Goal: Communication & Community: Ask a question

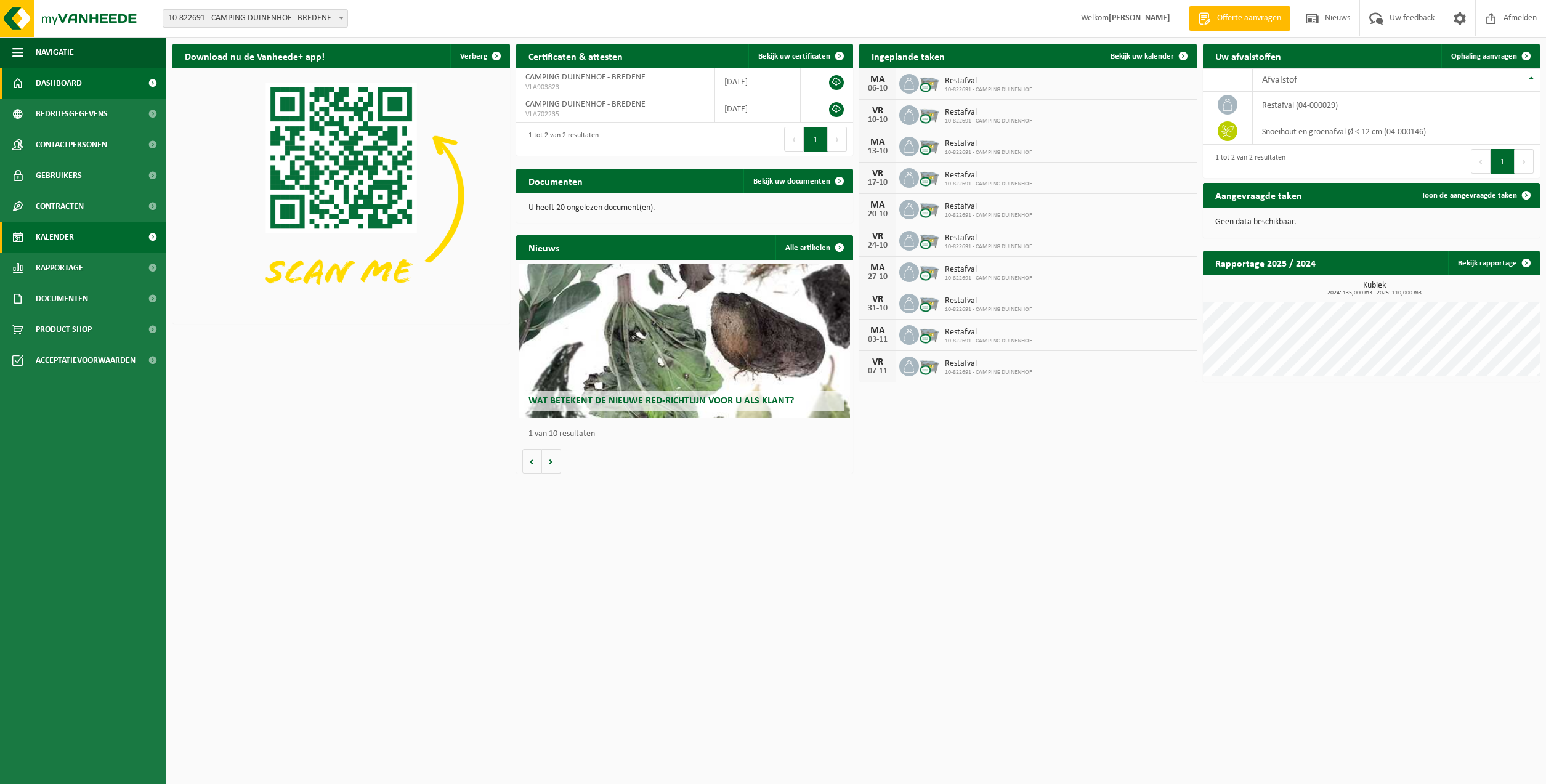
click at [97, 243] on link "Kalender" at bounding box center [83, 237] width 166 height 31
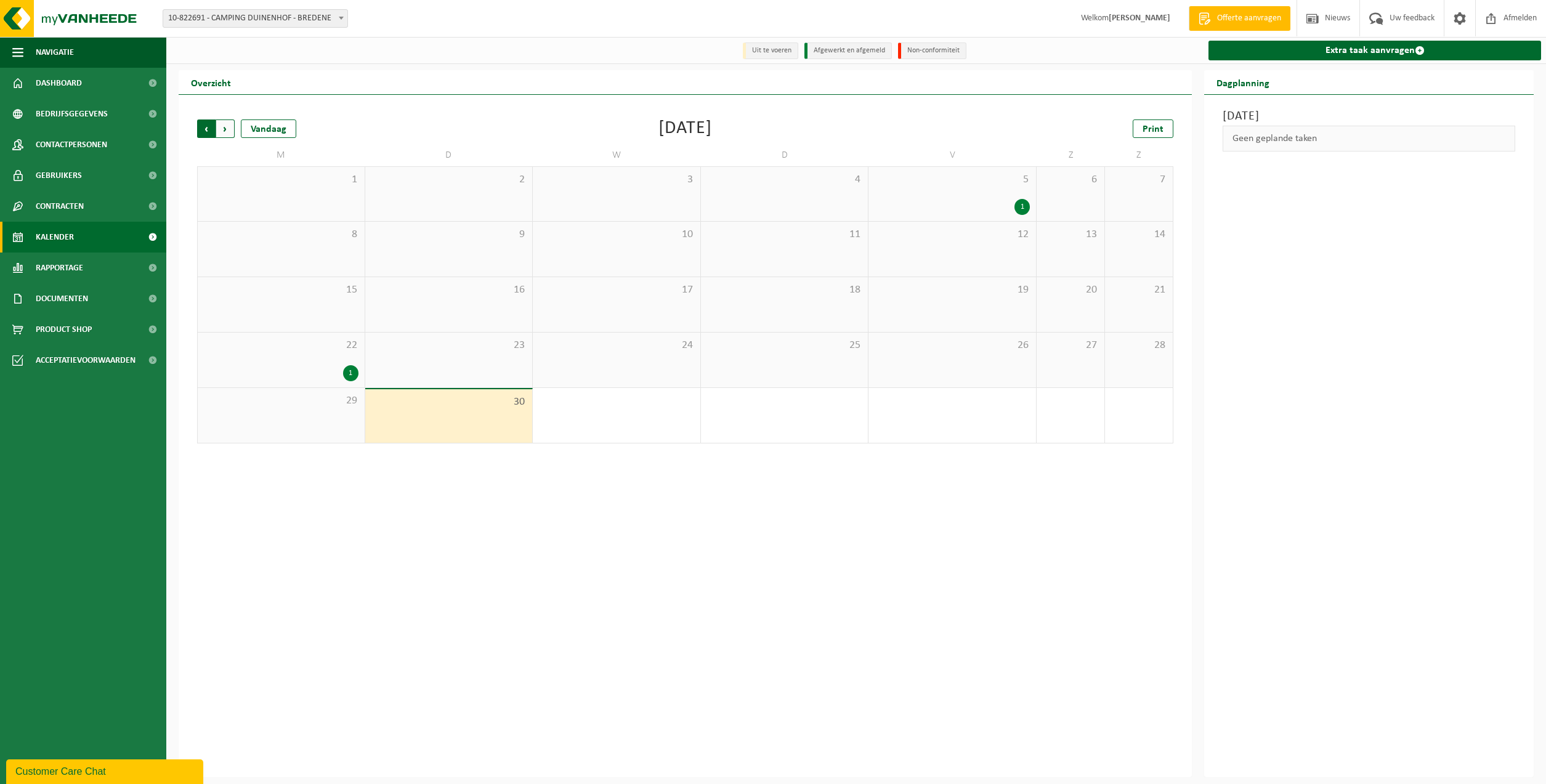
click at [229, 127] on span "Volgende" at bounding box center [226, 129] width 18 height 18
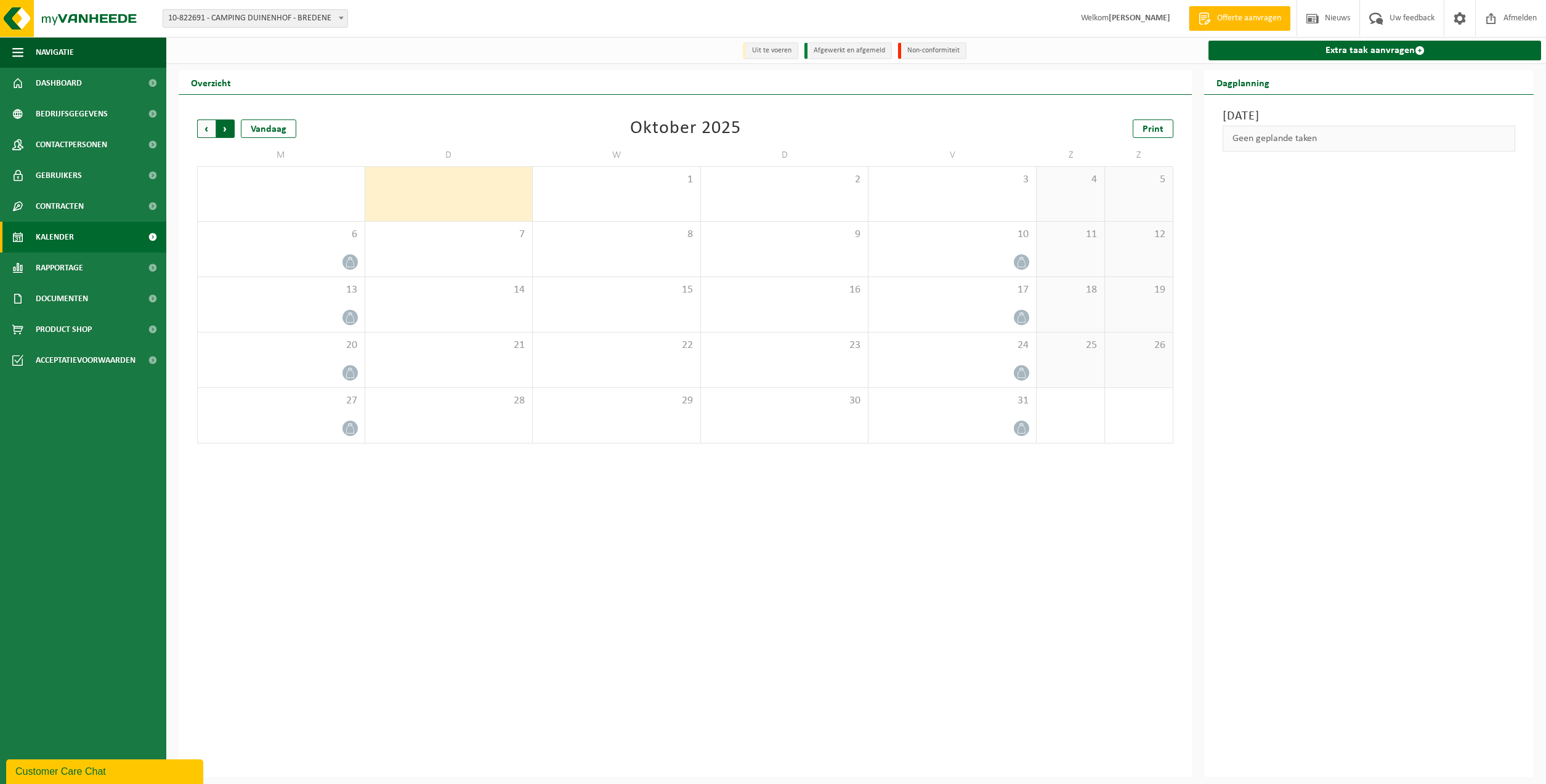
click at [200, 123] on span "Vorige" at bounding box center [206, 129] width 18 height 18
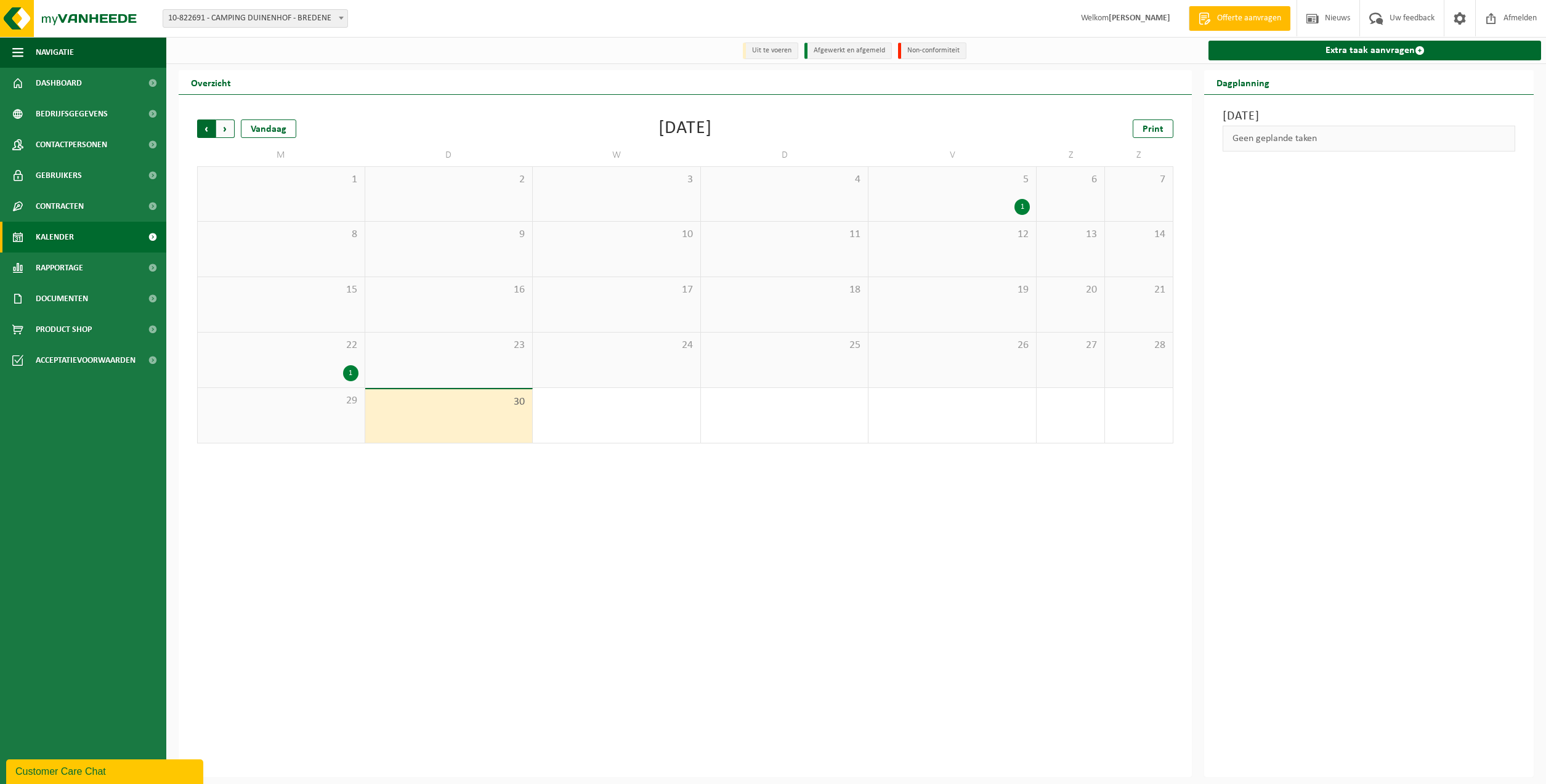
click at [228, 130] on span "Volgende" at bounding box center [226, 129] width 18 height 18
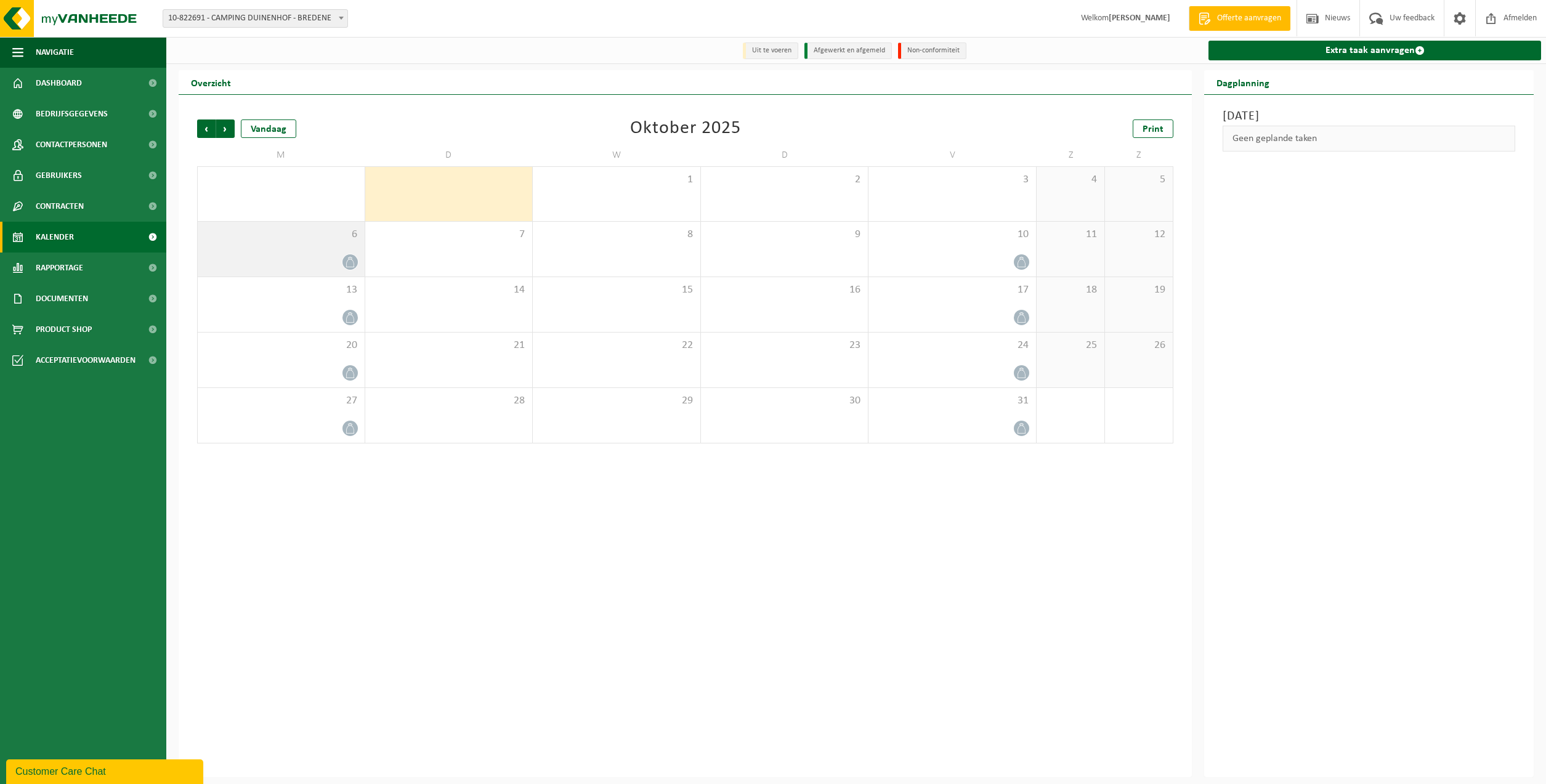
click at [353, 250] on div "6" at bounding box center [281, 249] width 167 height 55
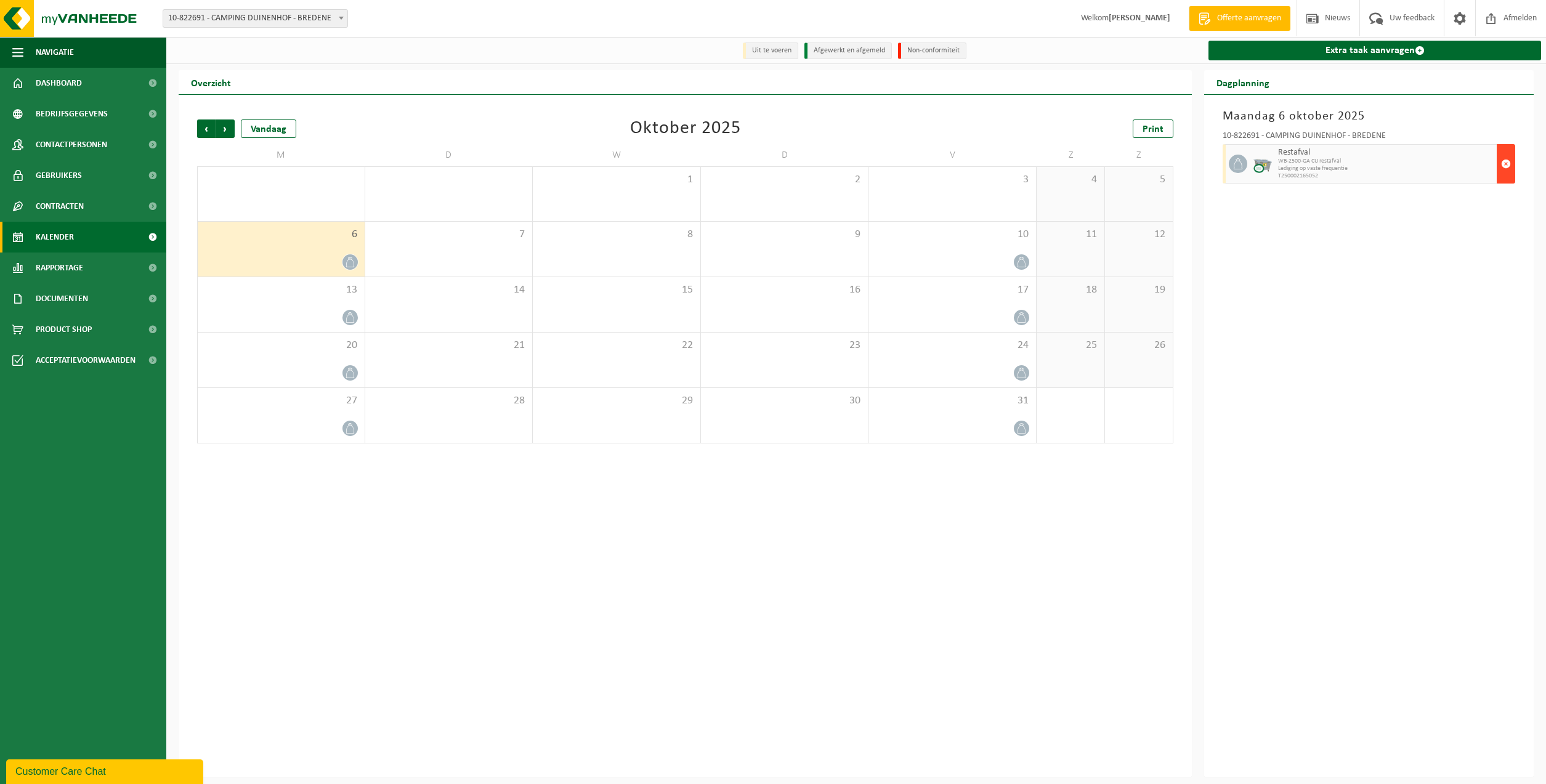
click at [1506, 164] on span "button" at bounding box center [1506, 164] width 10 height 25
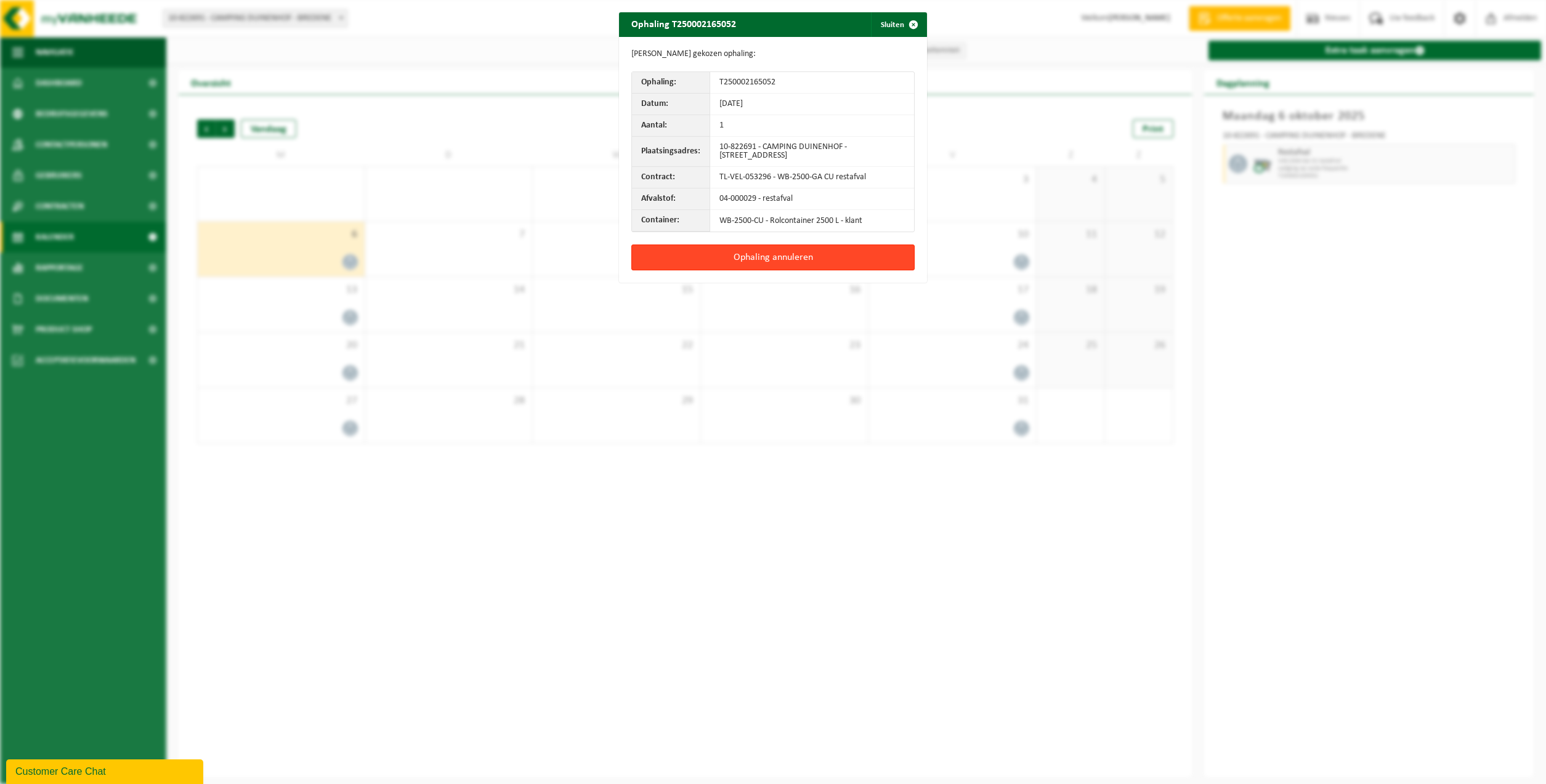
click at [778, 258] on button "Ophaling annuleren" at bounding box center [773, 258] width 283 height 26
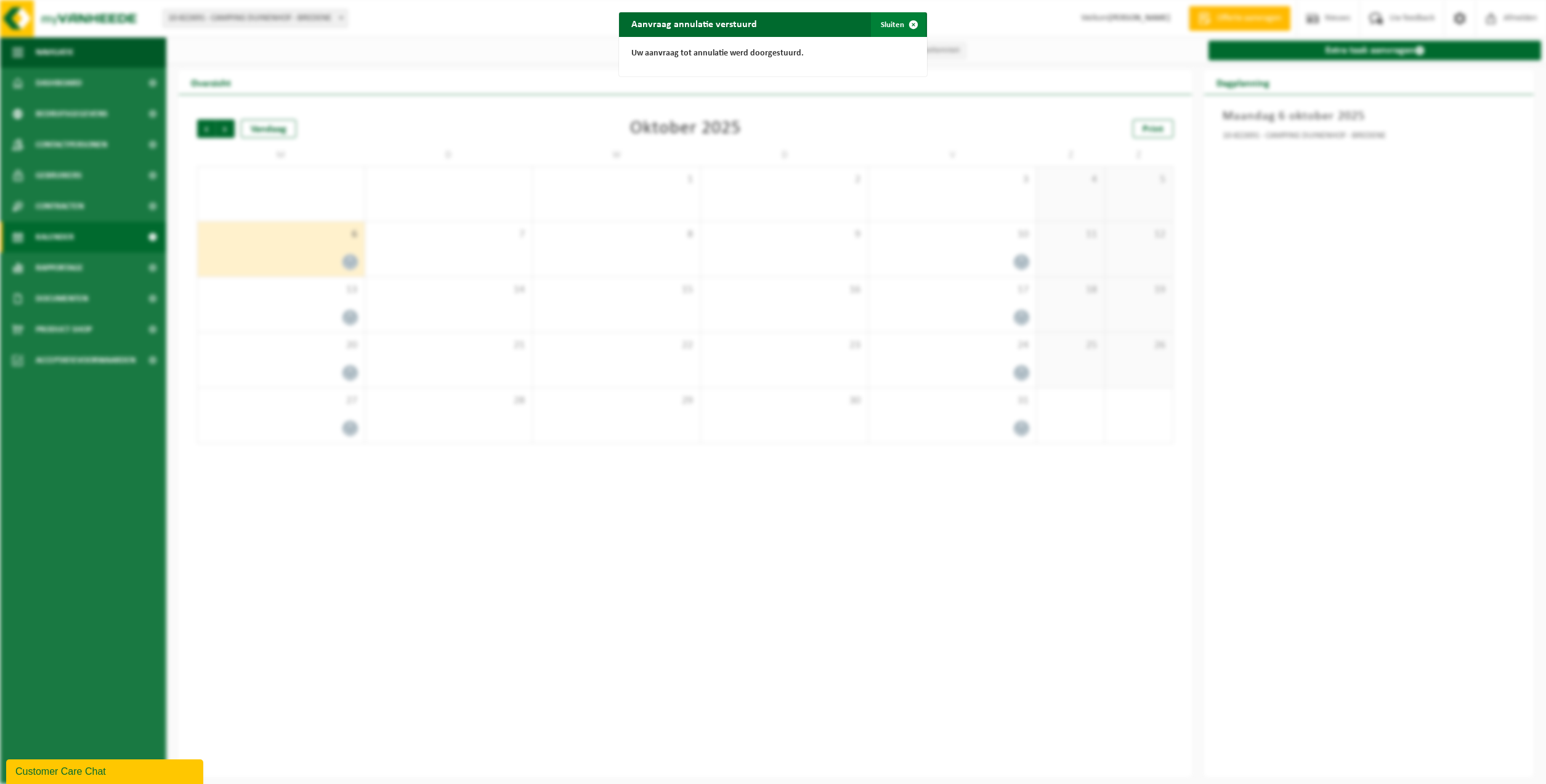
click at [901, 26] on span "button" at bounding box center [914, 24] width 25 height 25
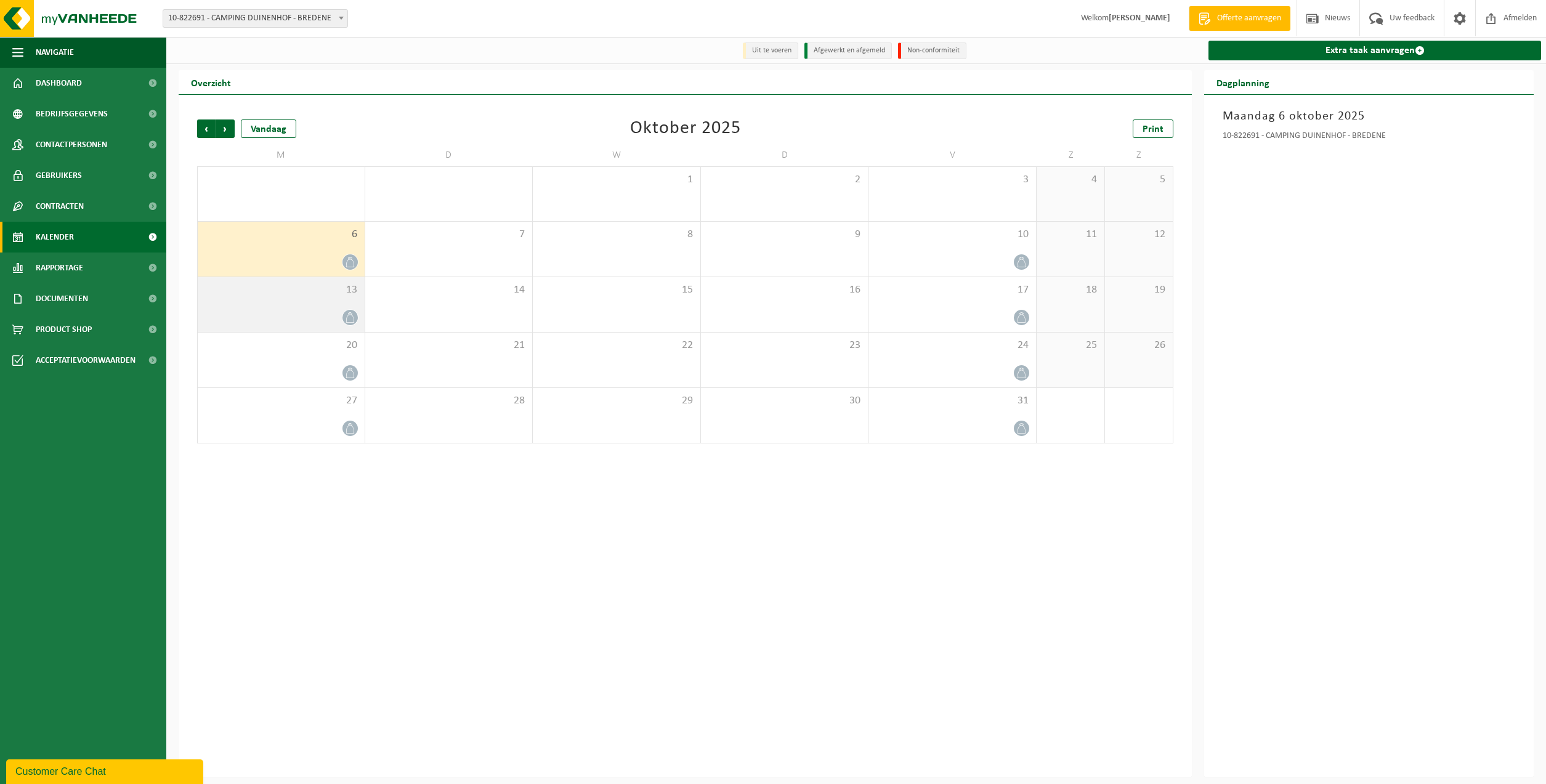
click at [321, 300] on div "13" at bounding box center [281, 304] width 167 height 55
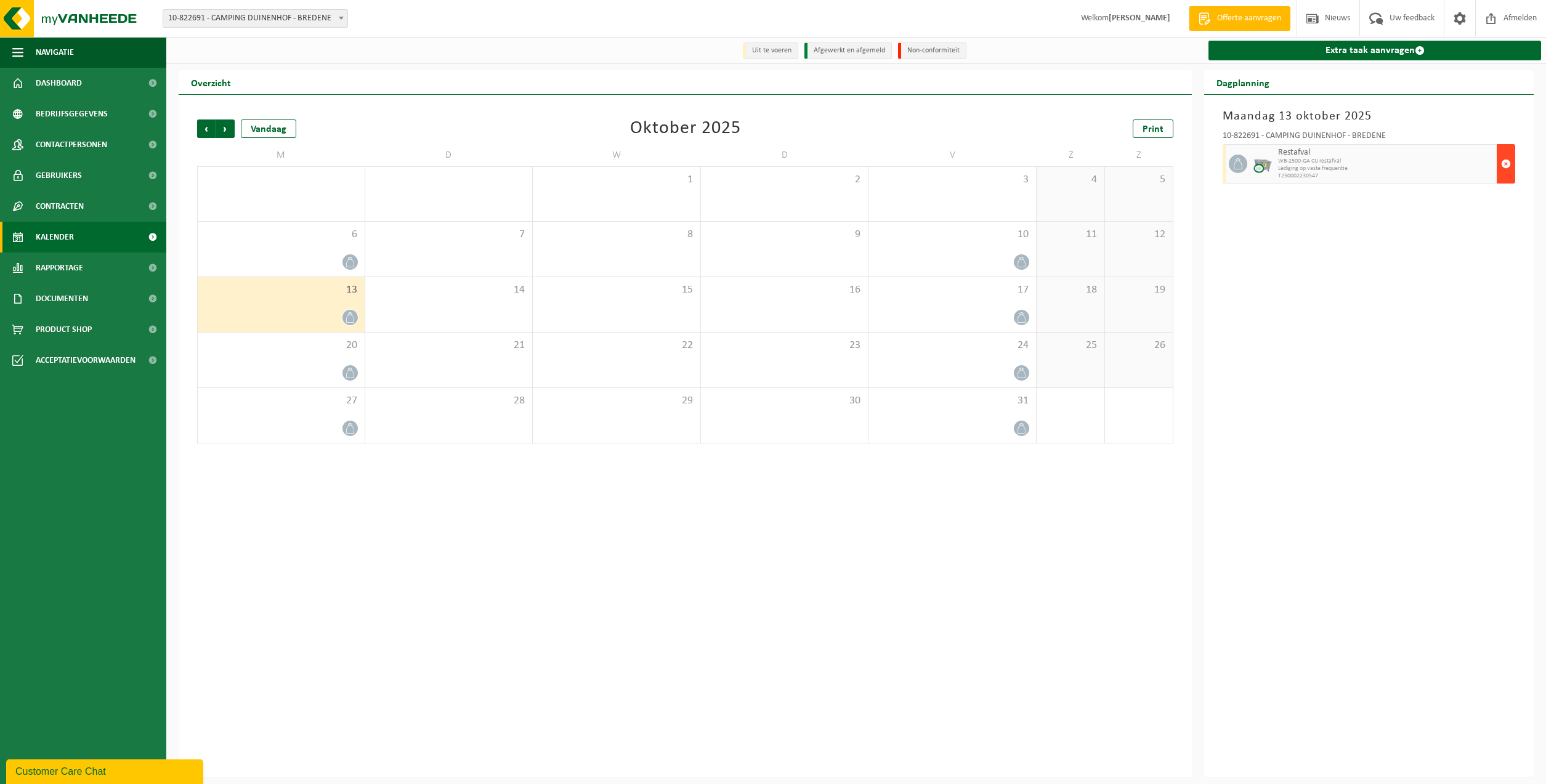
click at [1503, 161] on span "button" at bounding box center [1506, 164] width 10 height 25
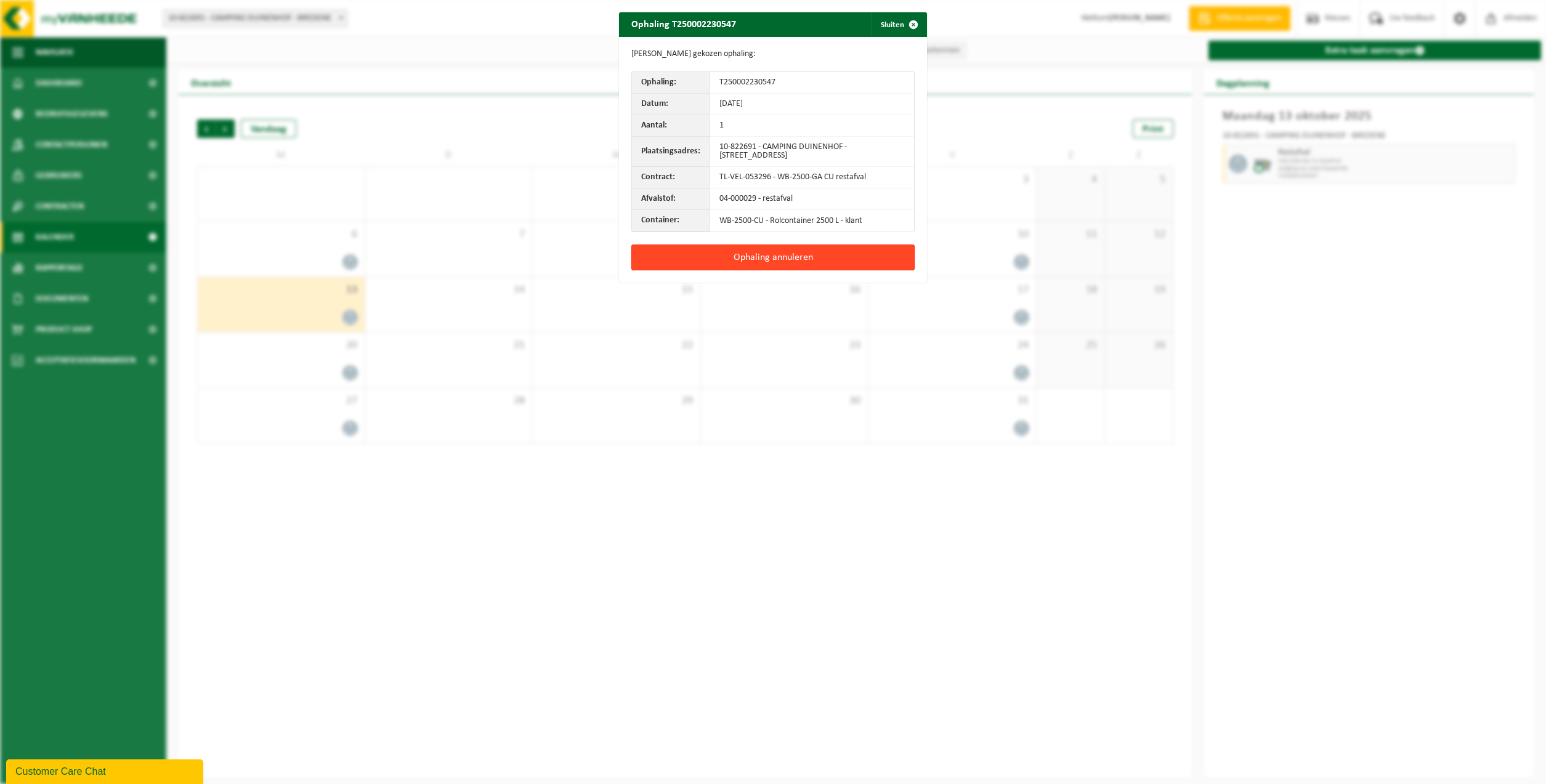
click at [847, 255] on button "Ophaling annuleren" at bounding box center [773, 258] width 283 height 26
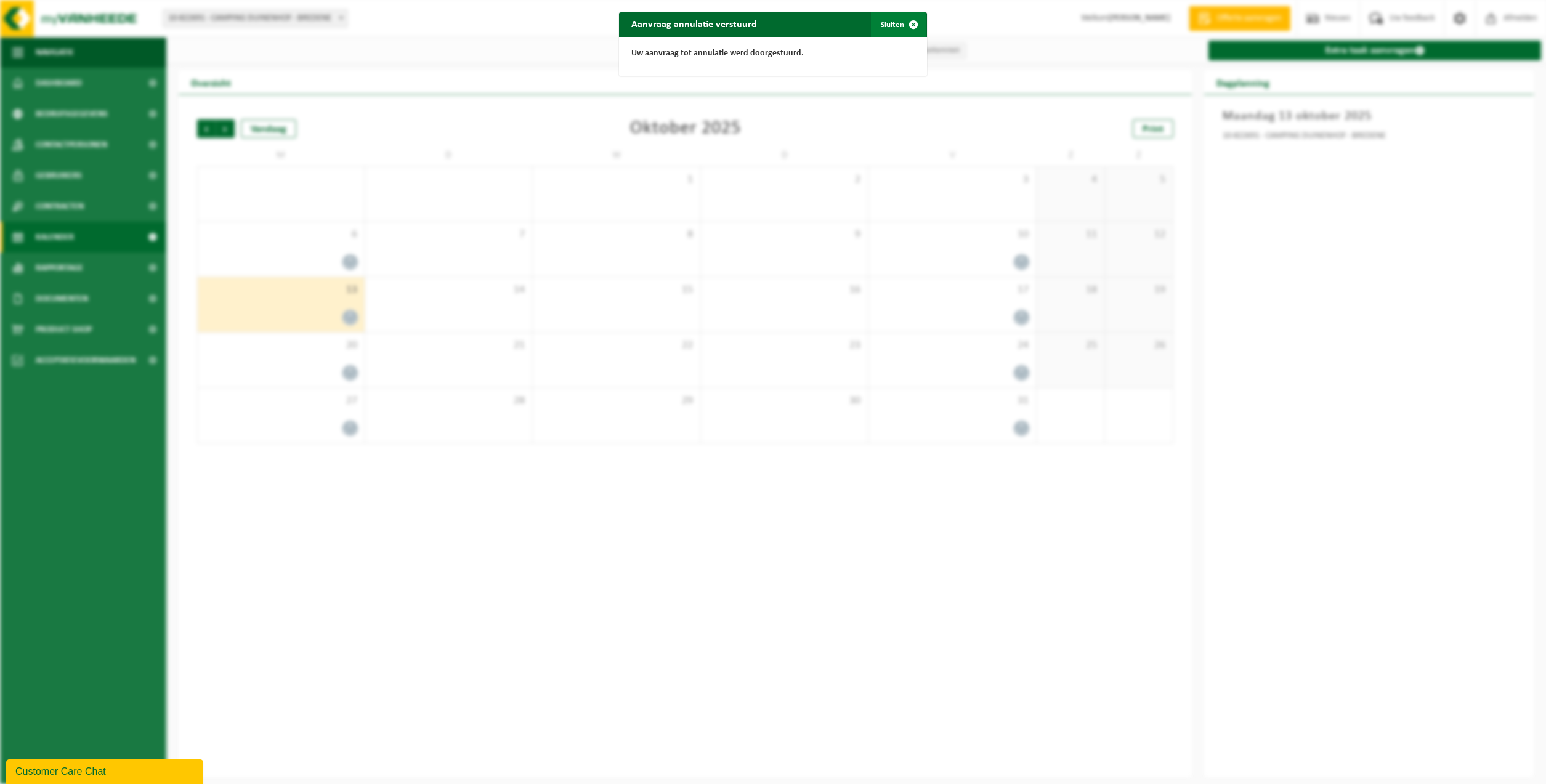
click at [881, 34] on button "Sluiten" at bounding box center [898, 24] width 55 height 25
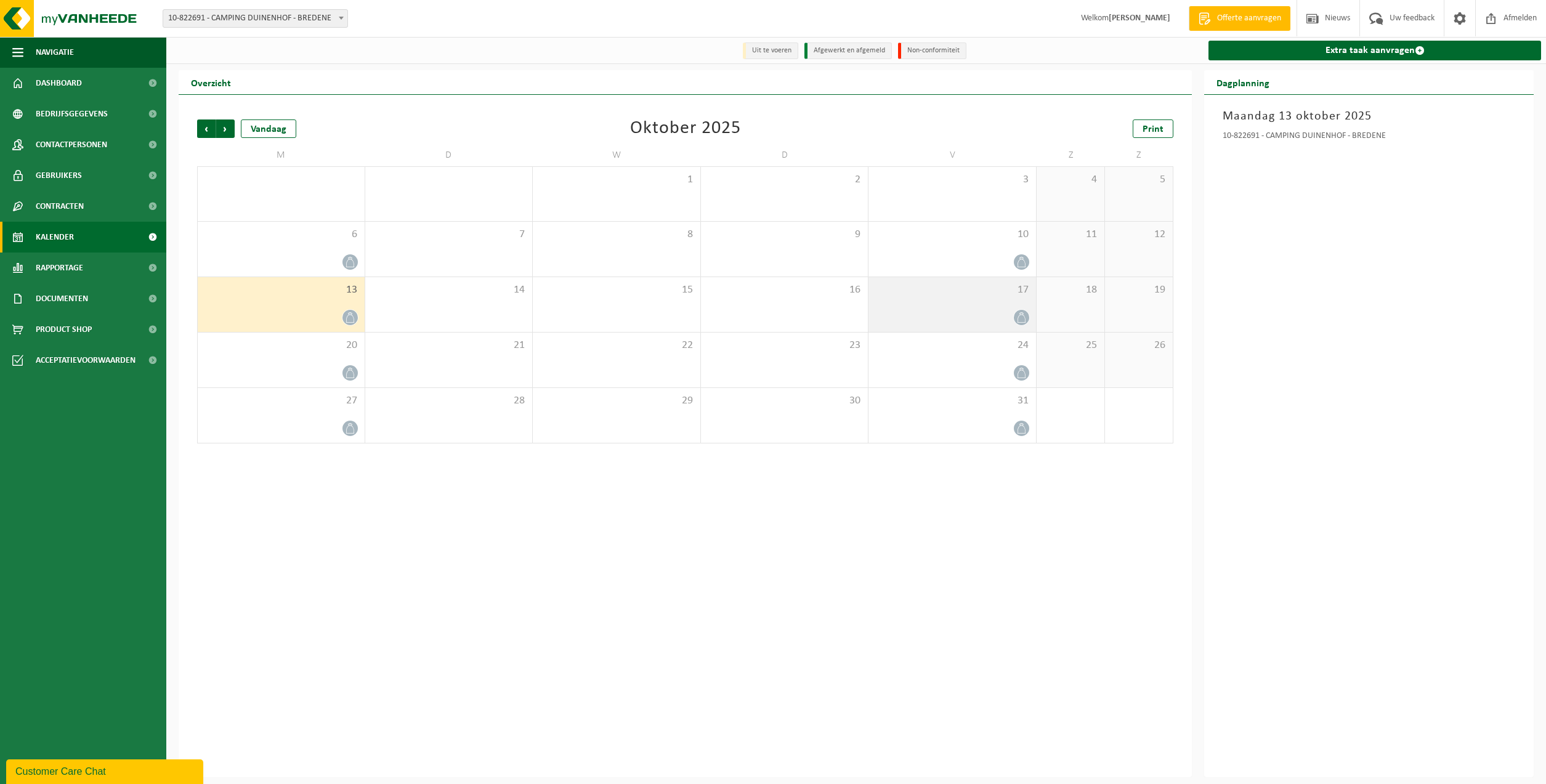
click at [1002, 302] on div "17" at bounding box center [952, 304] width 167 height 55
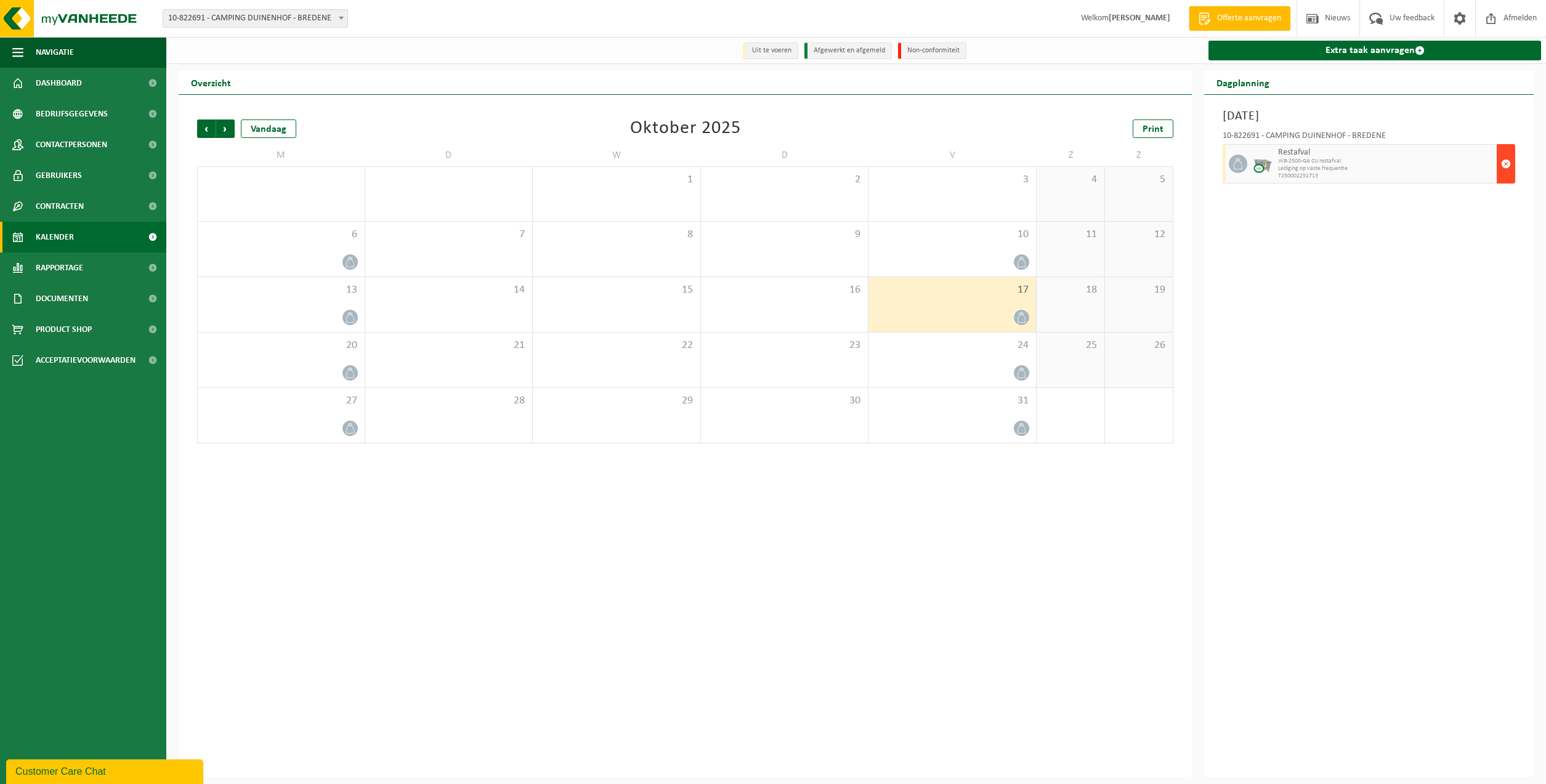
click at [1509, 160] on span "button" at bounding box center [1506, 164] width 10 height 25
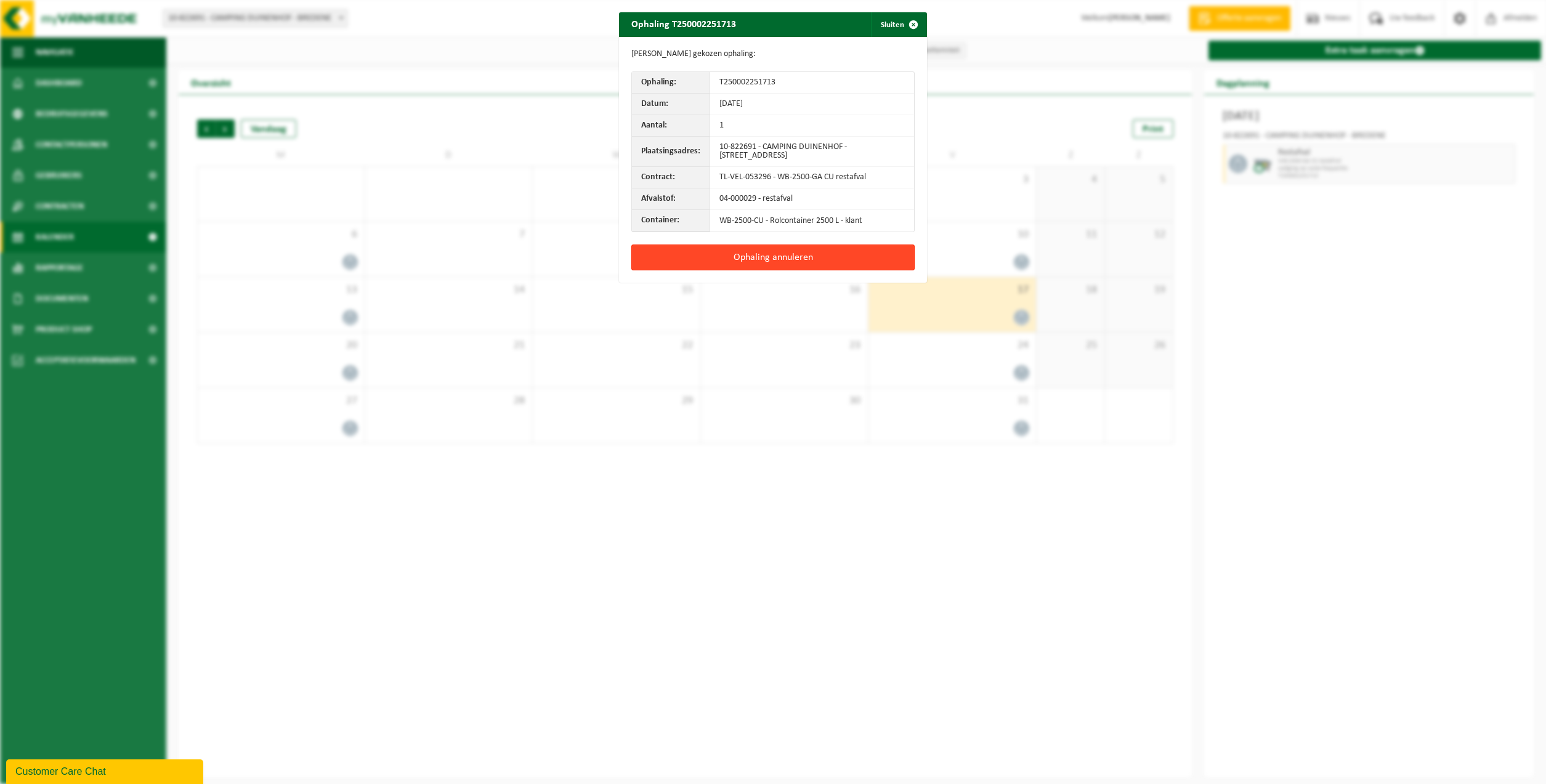
click at [865, 260] on button "Ophaling annuleren" at bounding box center [773, 258] width 283 height 26
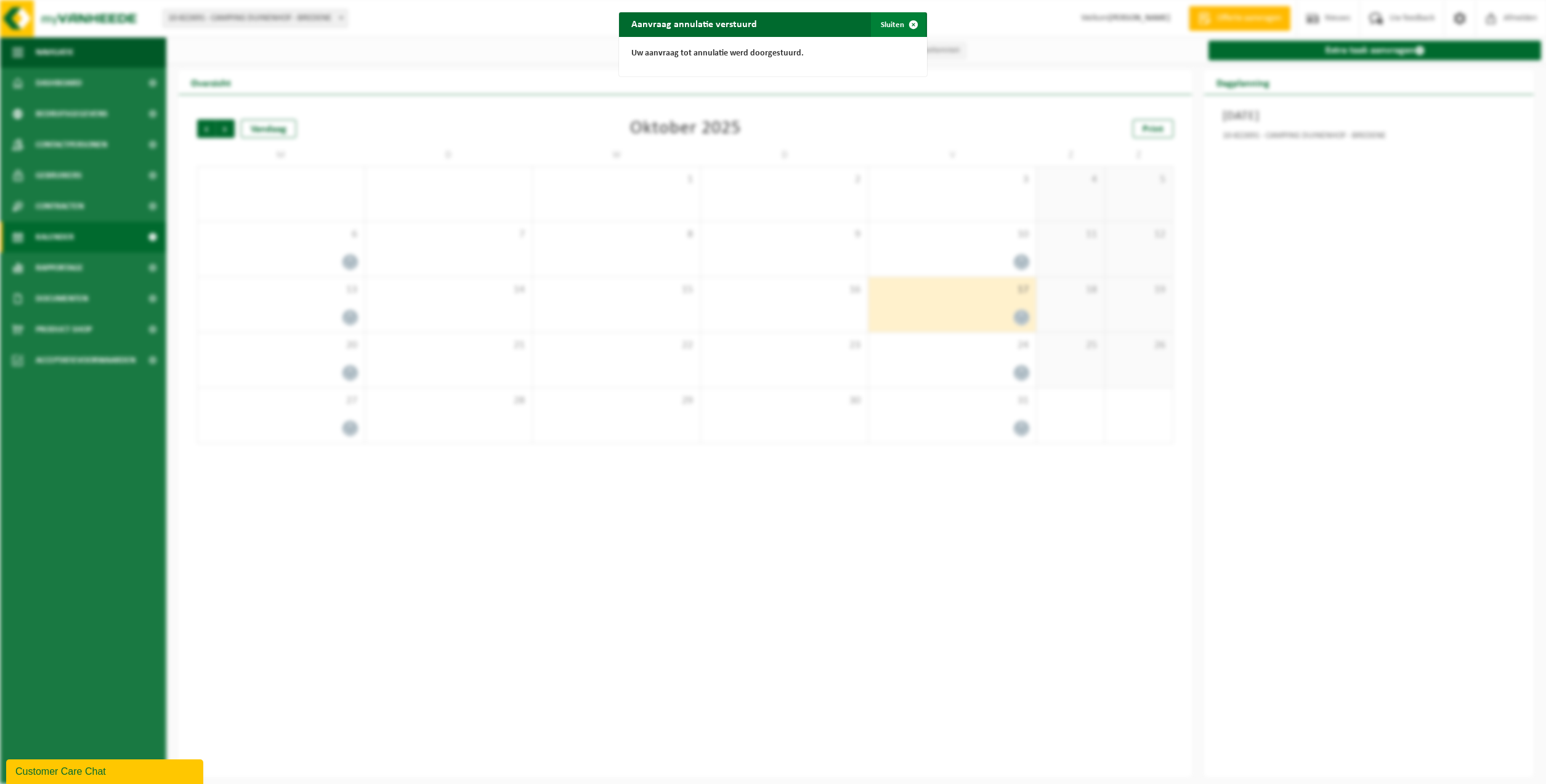
click at [915, 23] on span "button" at bounding box center [914, 24] width 25 height 25
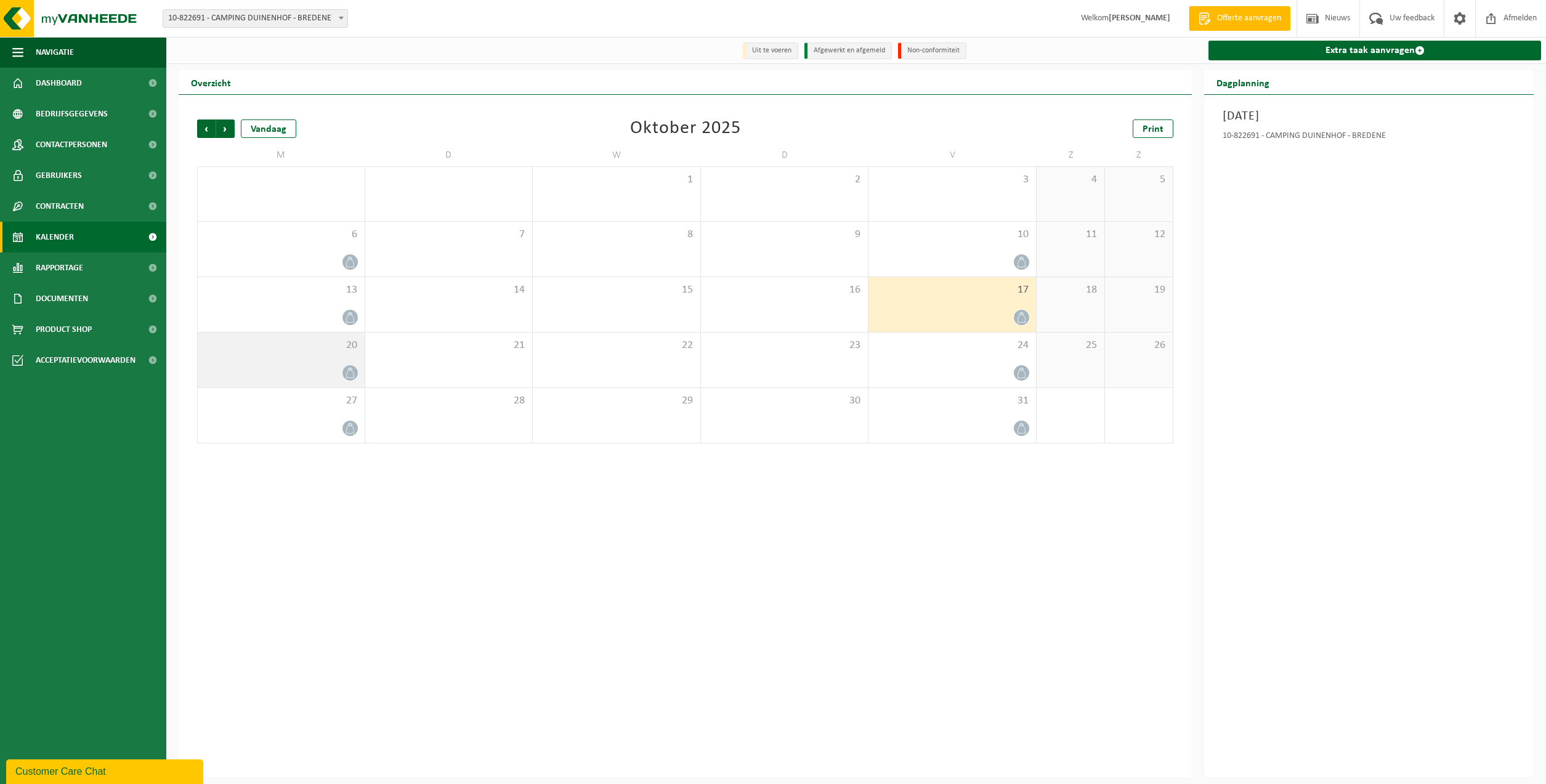
click at [338, 363] on div "20" at bounding box center [281, 360] width 167 height 55
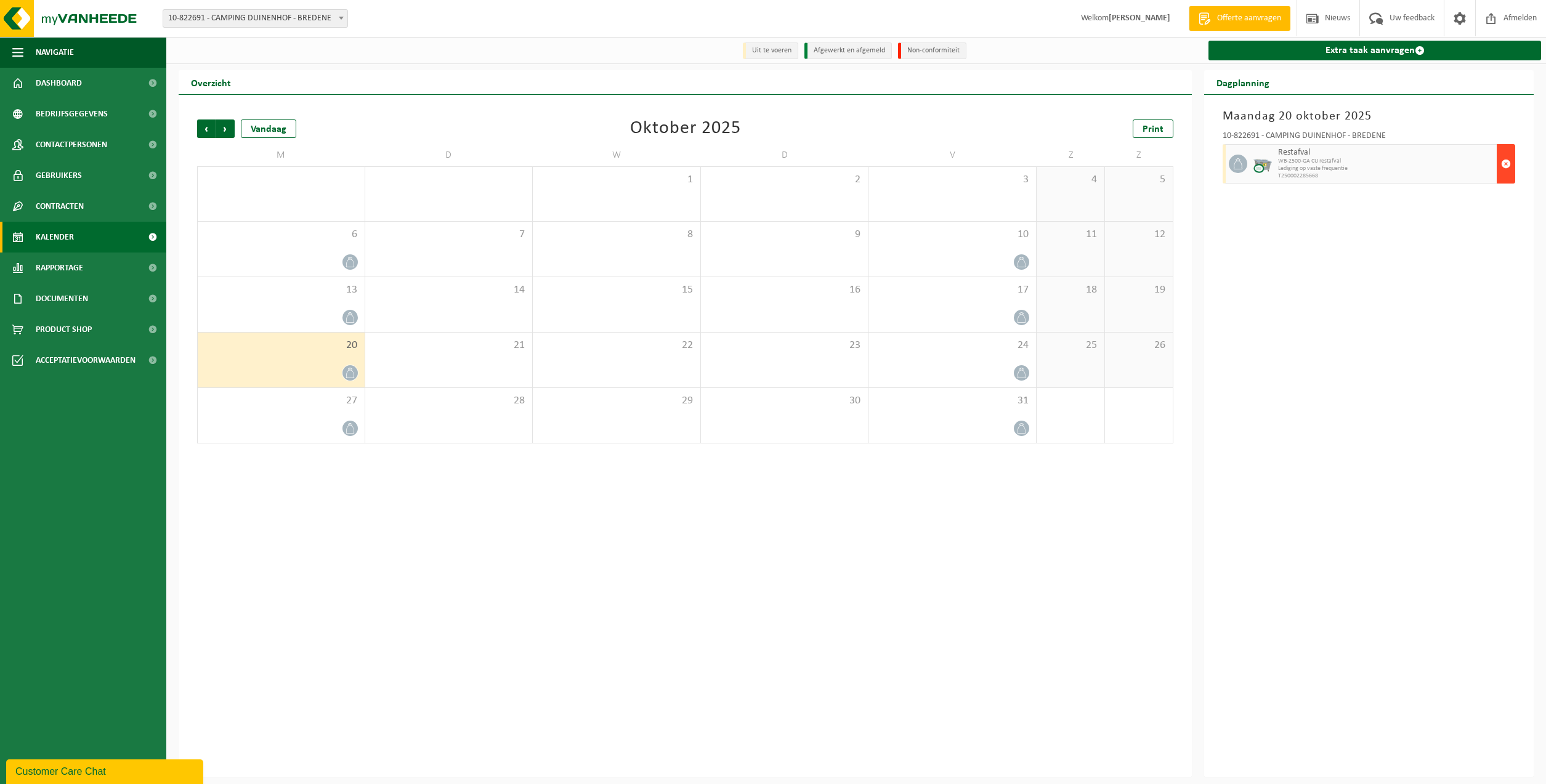
click at [1503, 159] on span "button" at bounding box center [1506, 164] width 10 height 25
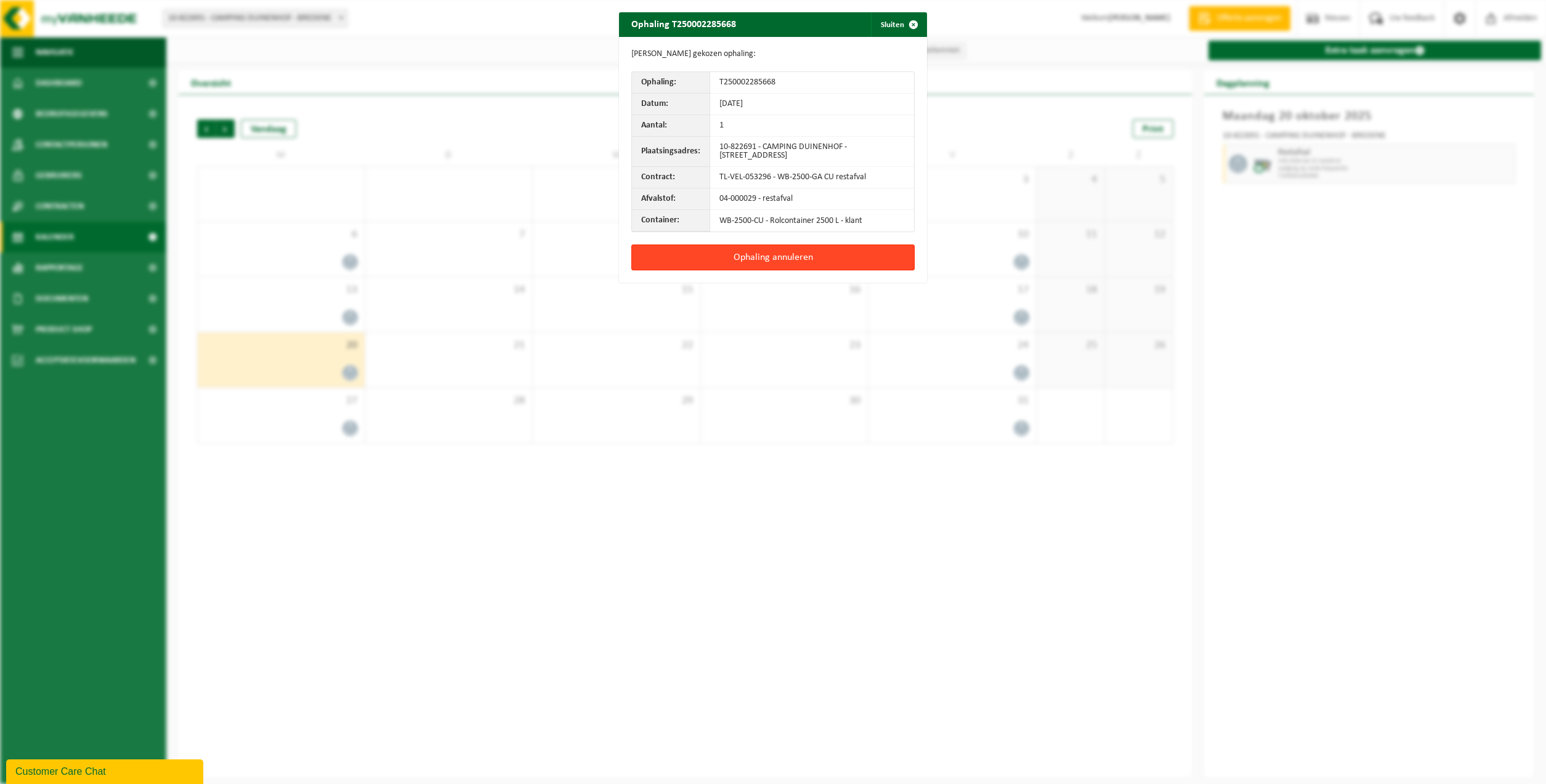
click at [828, 253] on button "Ophaling annuleren" at bounding box center [773, 258] width 283 height 26
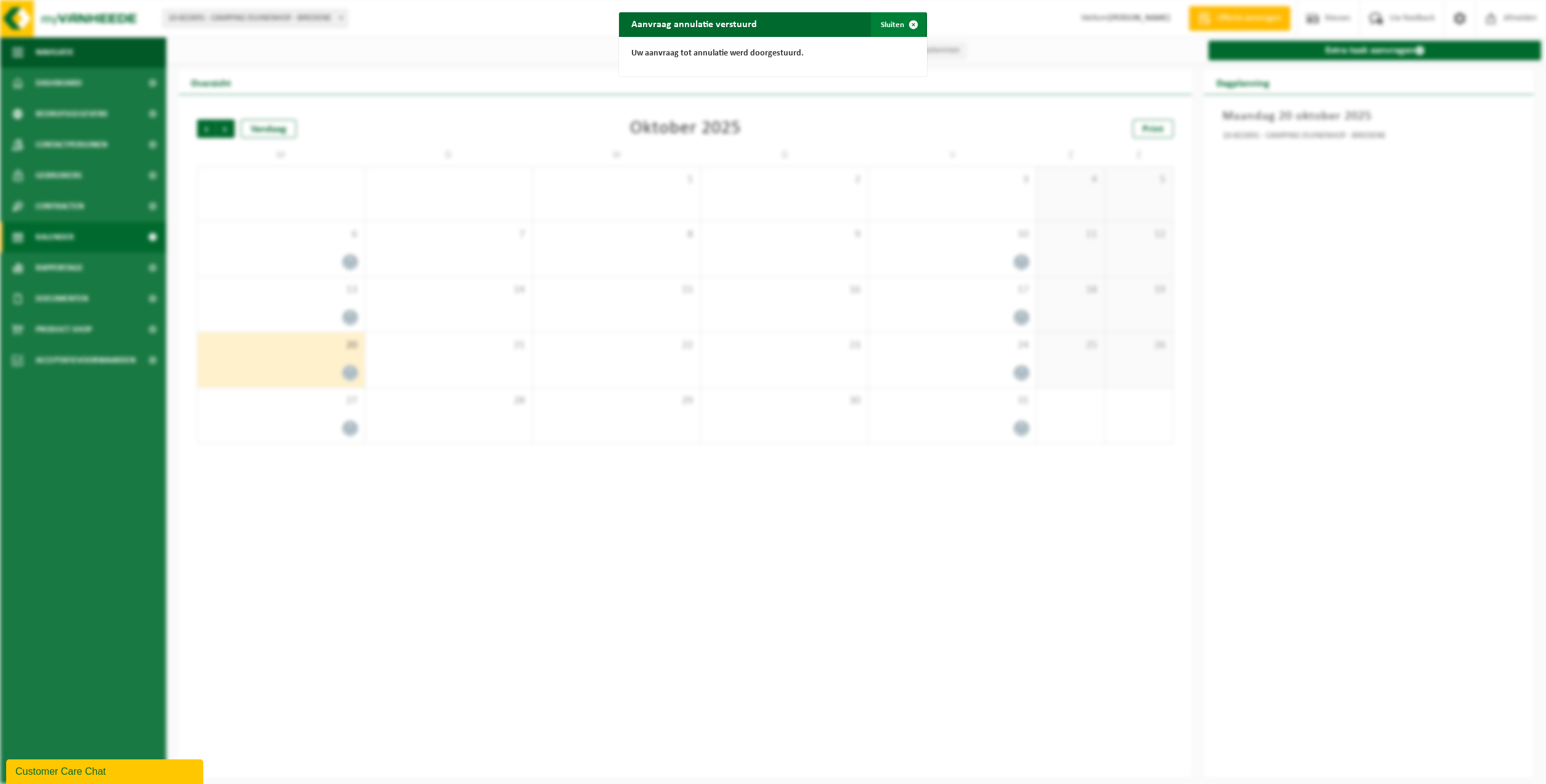
click at [886, 24] on button "Sluiten" at bounding box center [898, 24] width 55 height 25
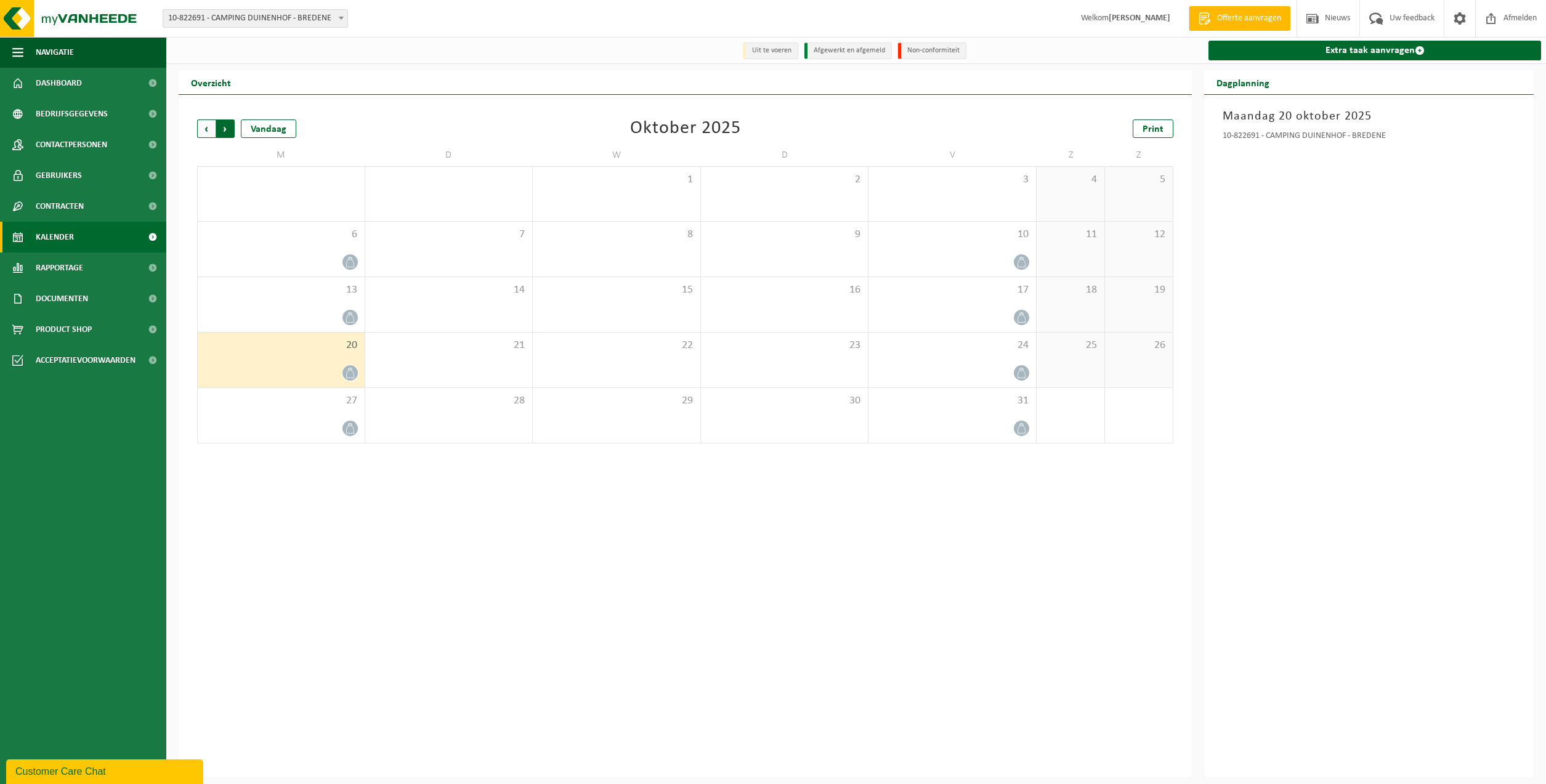
click at [207, 131] on span "Vorige" at bounding box center [206, 129] width 18 height 18
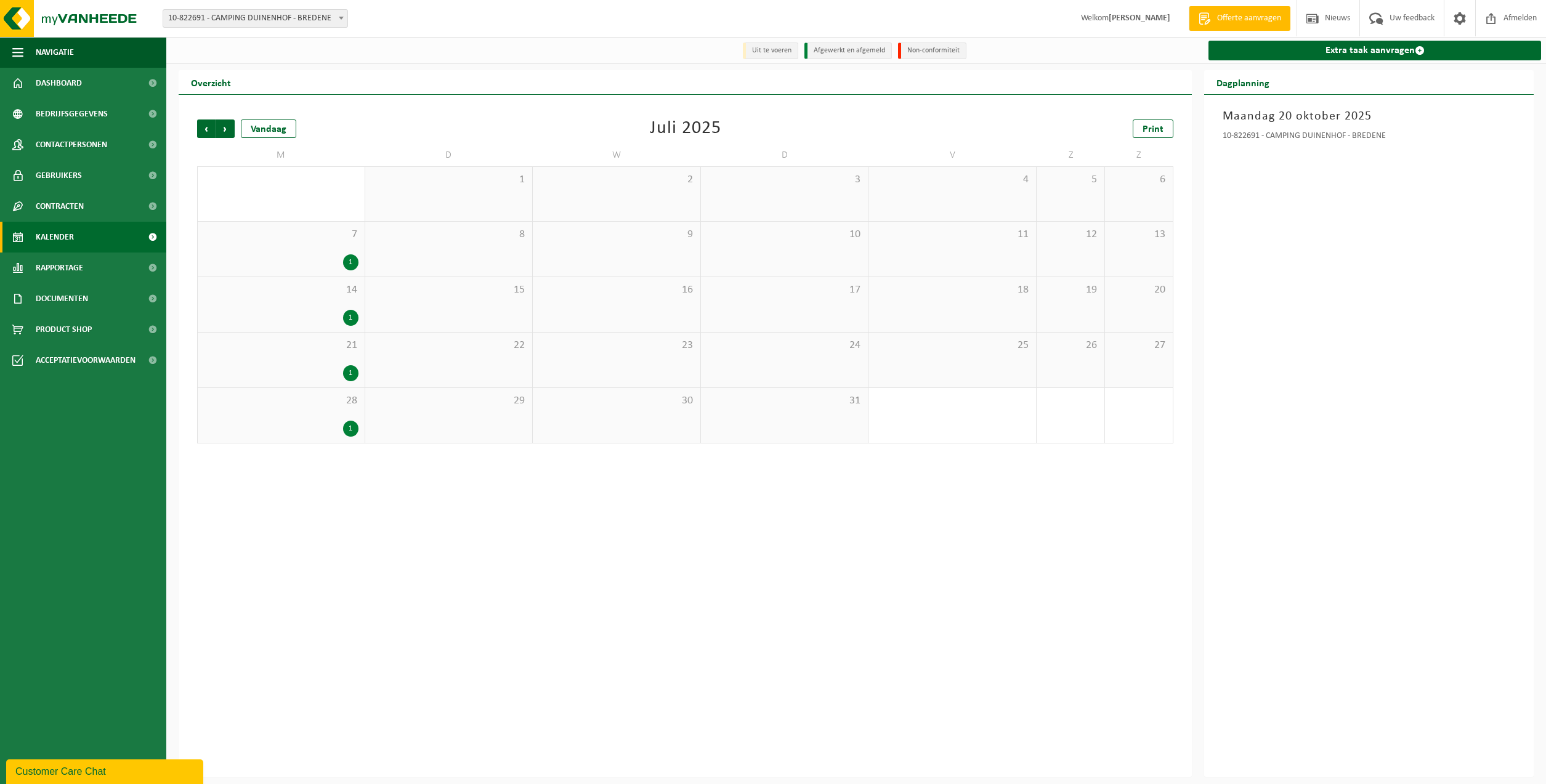
click at [207, 131] on span "Vorige" at bounding box center [206, 129] width 18 height 18
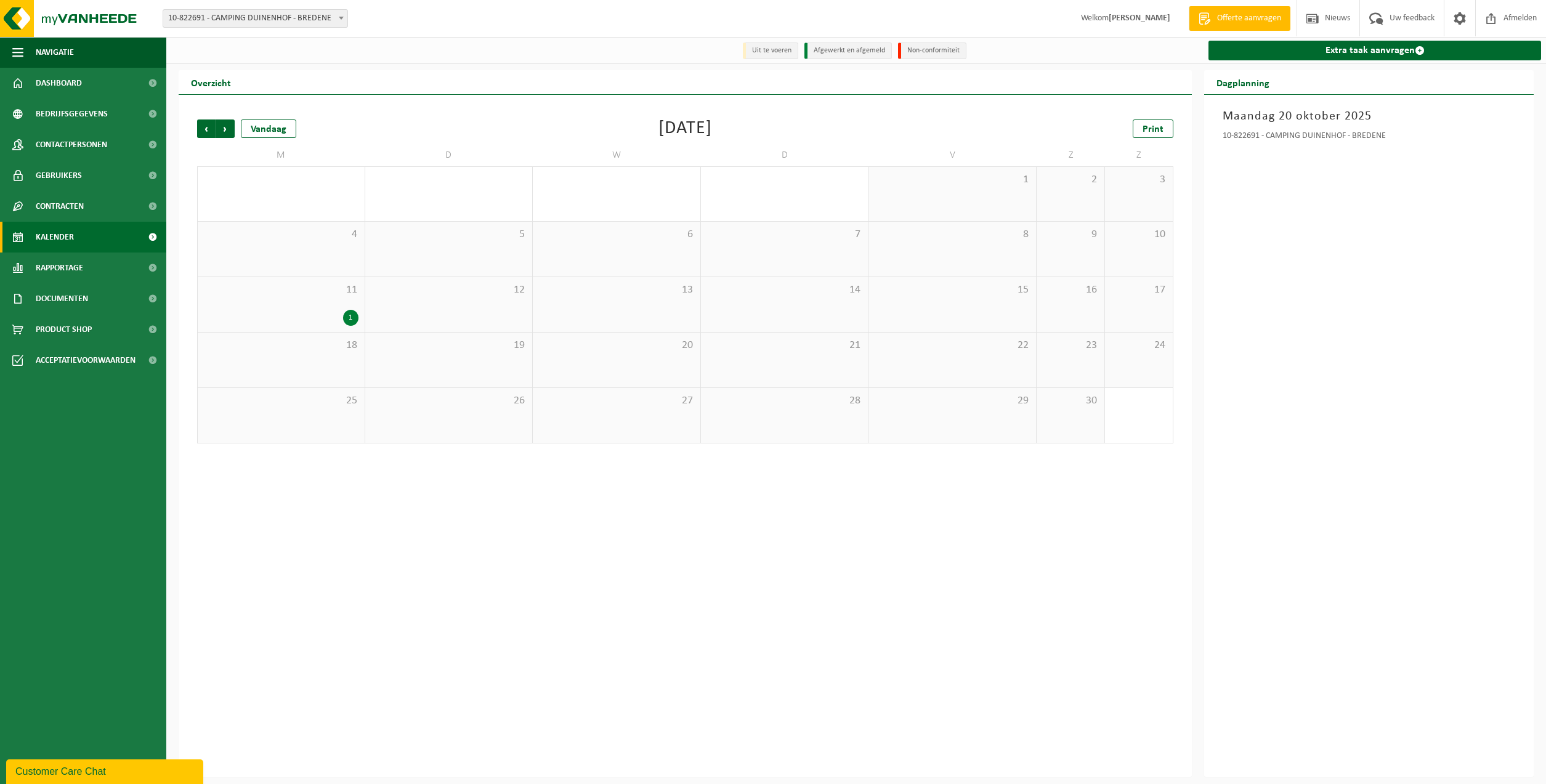
click at [207, 131] on span "Vorige" at bounding box center [206, 129] width 18 height 18
click at [233, 129] on span "Volgende" at bounding box center [226, 129] width 18 height 18
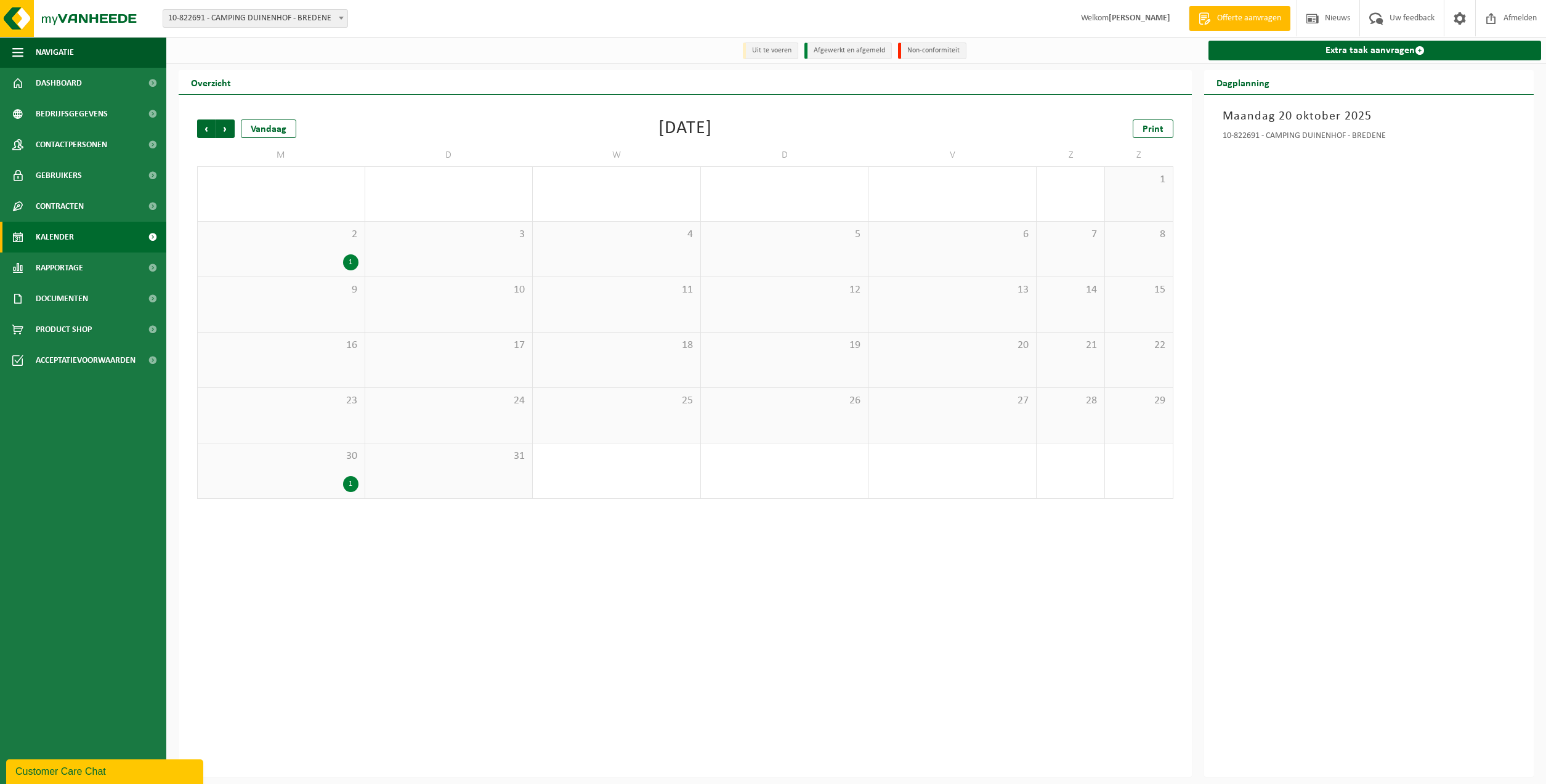
click at [233, 129] on span "Volgende" at bounding box center [226, 129] width 18 height 18
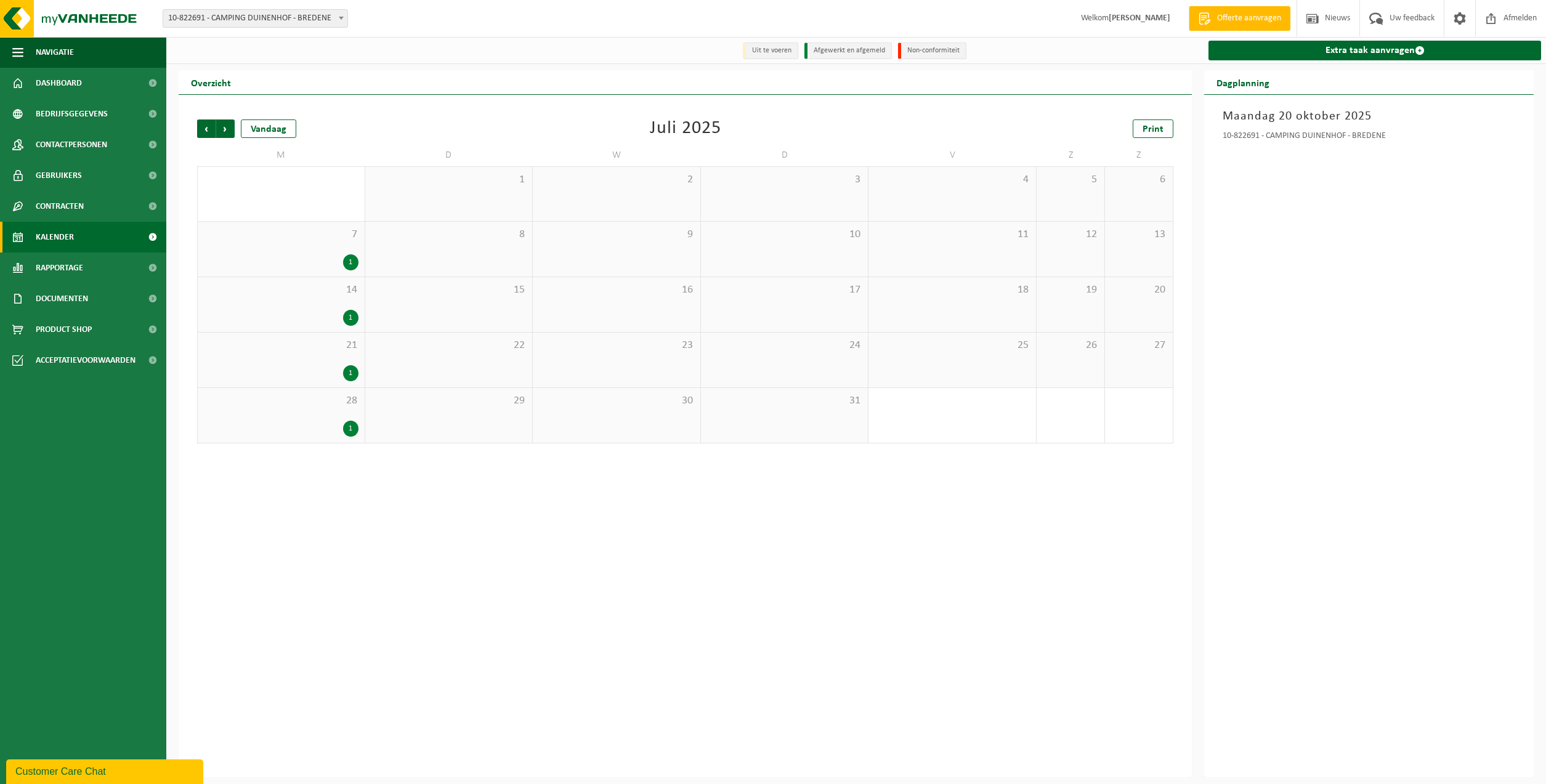
click at [233, 129] on span "Volgende" at bounding box center [226, 129] width 18 height 18
click at [1508, 18] on span "Afmelden" at bounding box center [1520, 18] width 39 height 36
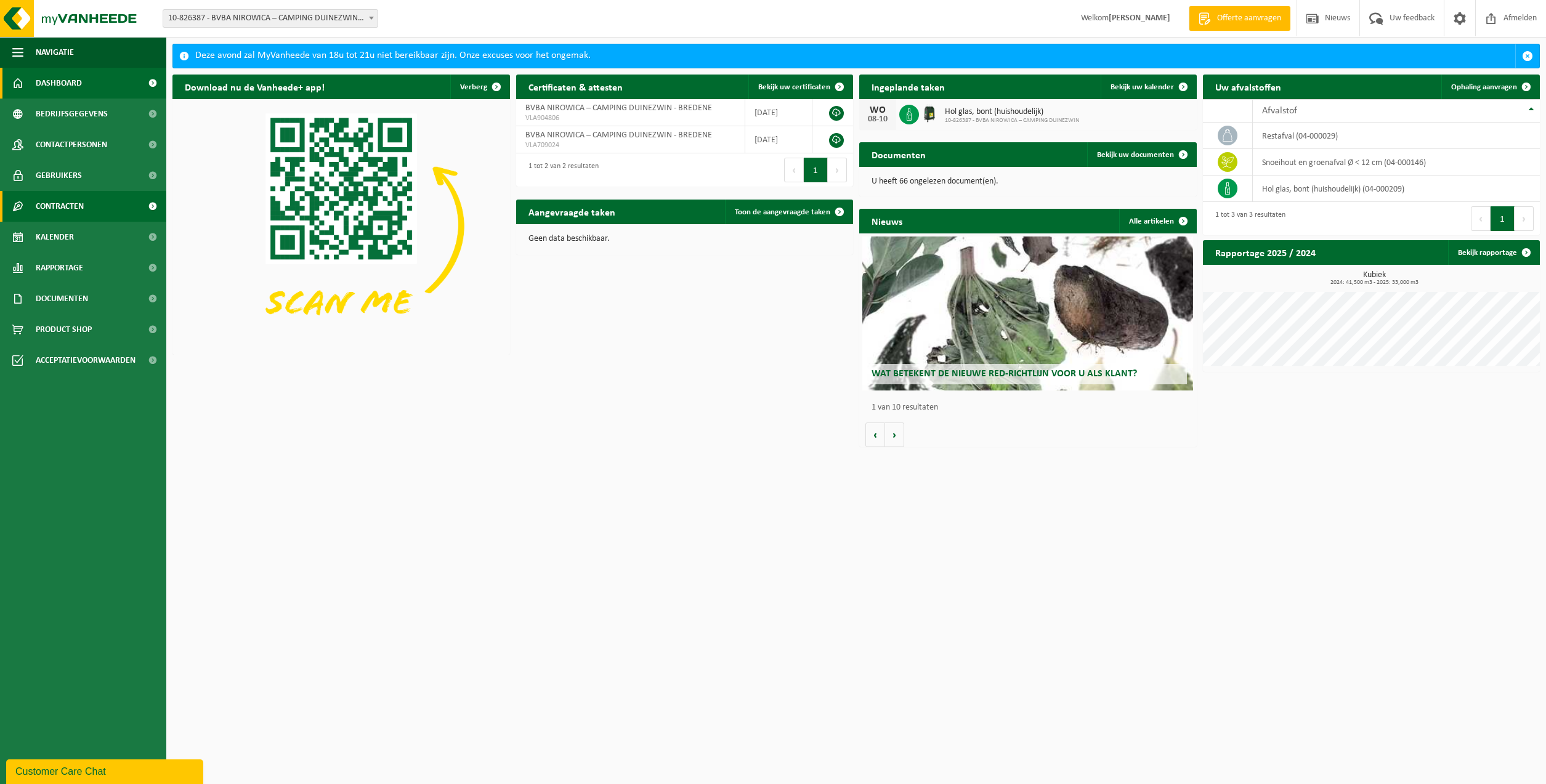
click at [108, 213] on link "Contracten" at bounding box center [83, 206] width 166 height 31
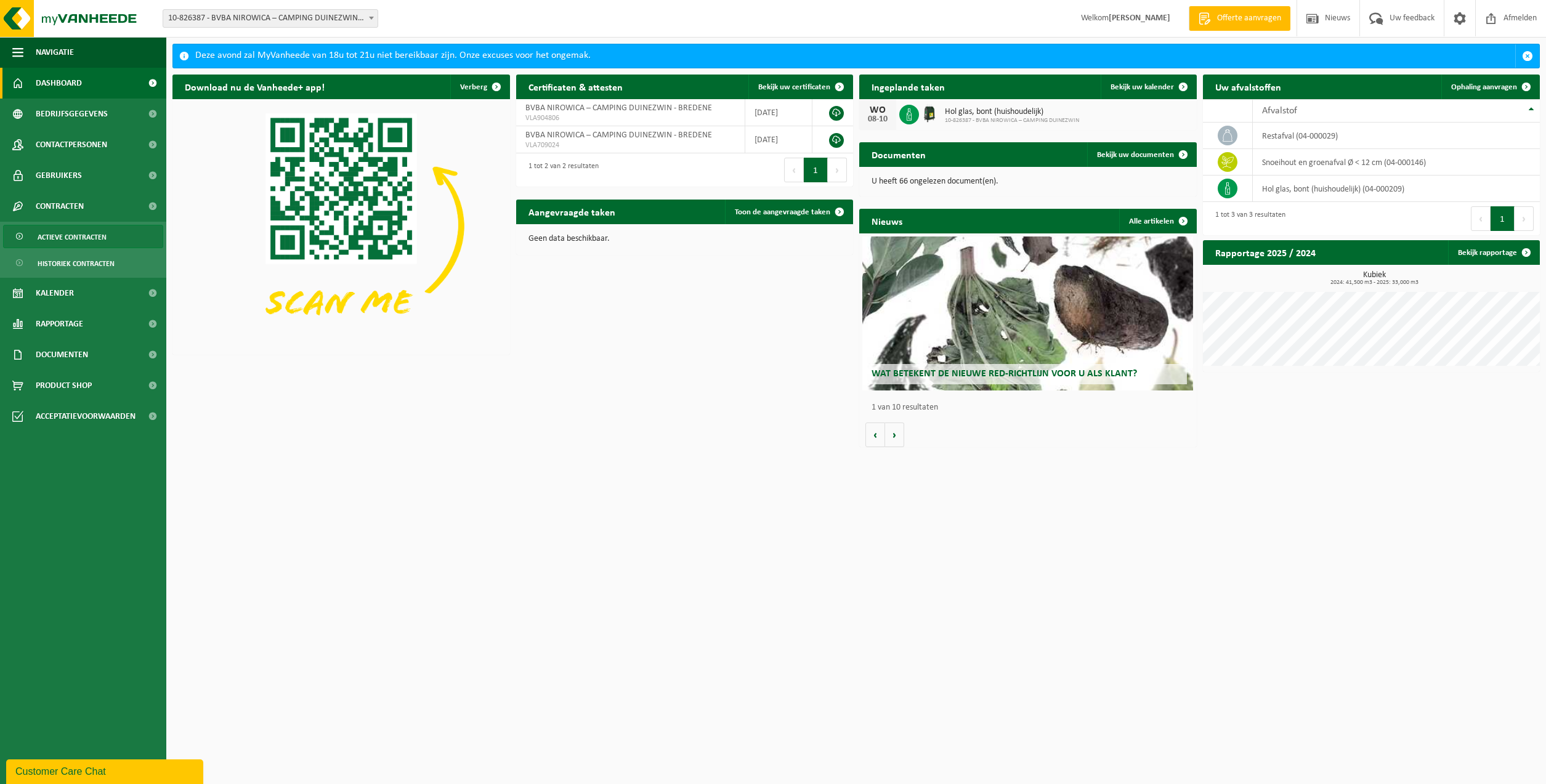
click at [101, 228] on span "Actieve contracten" at bounding box center [72, 237] width 69 height 23
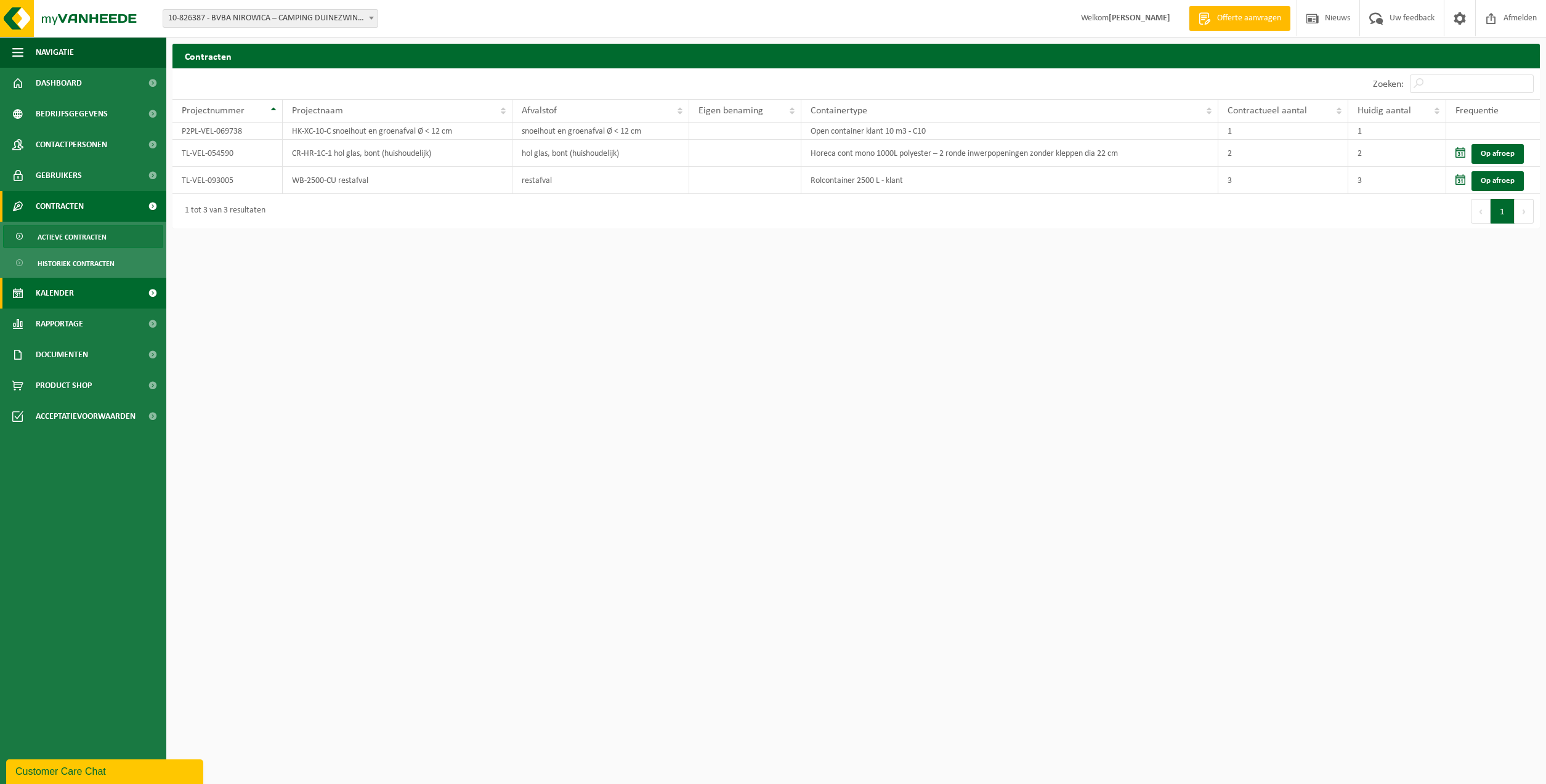
click at [77, 285] on link "Kalender" at bounding box center [83, 292] width 166 height 31
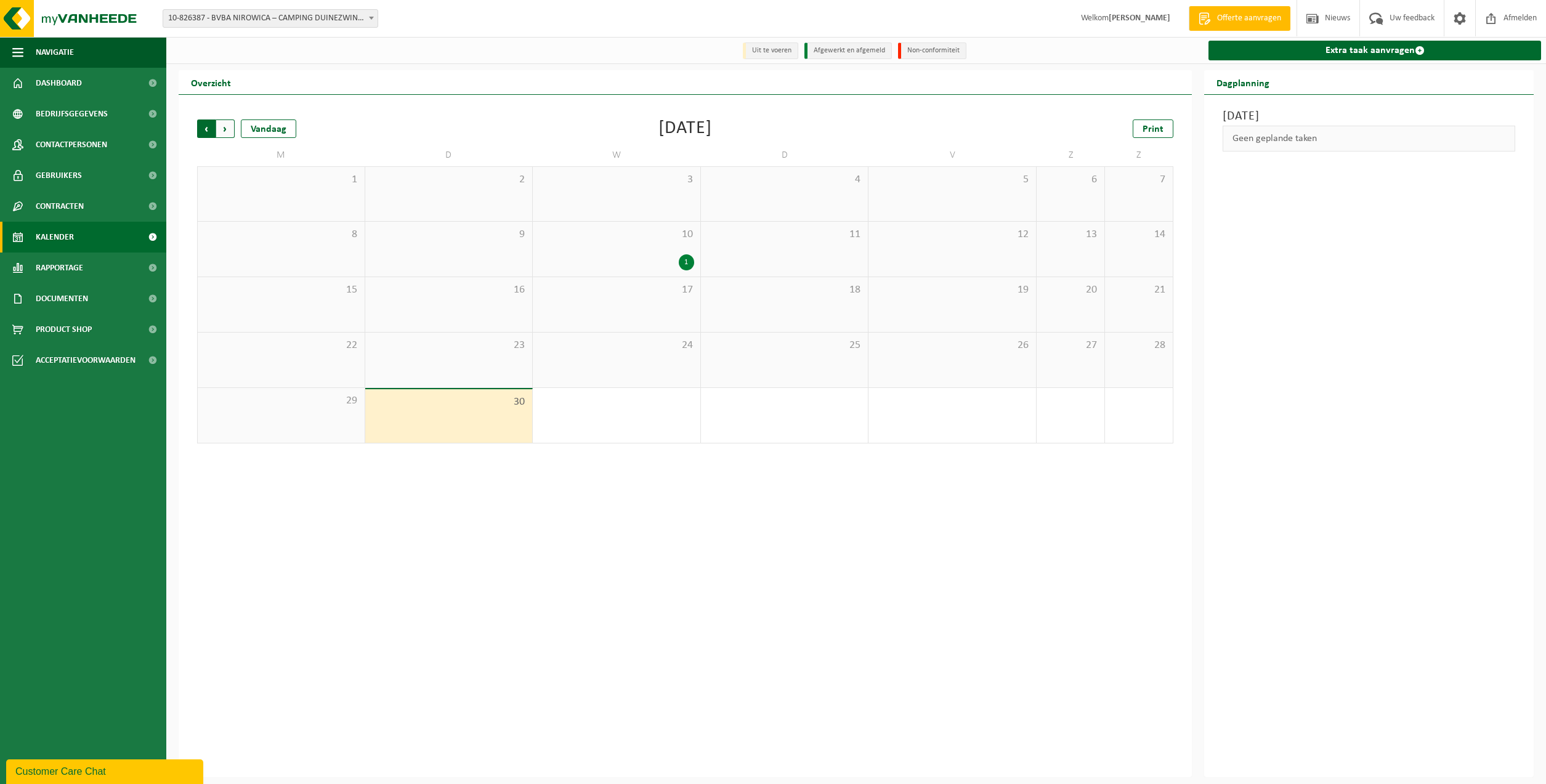
click at [231, 136] on span "Volgende" at bounding box center [226, 129] width 18 height 18
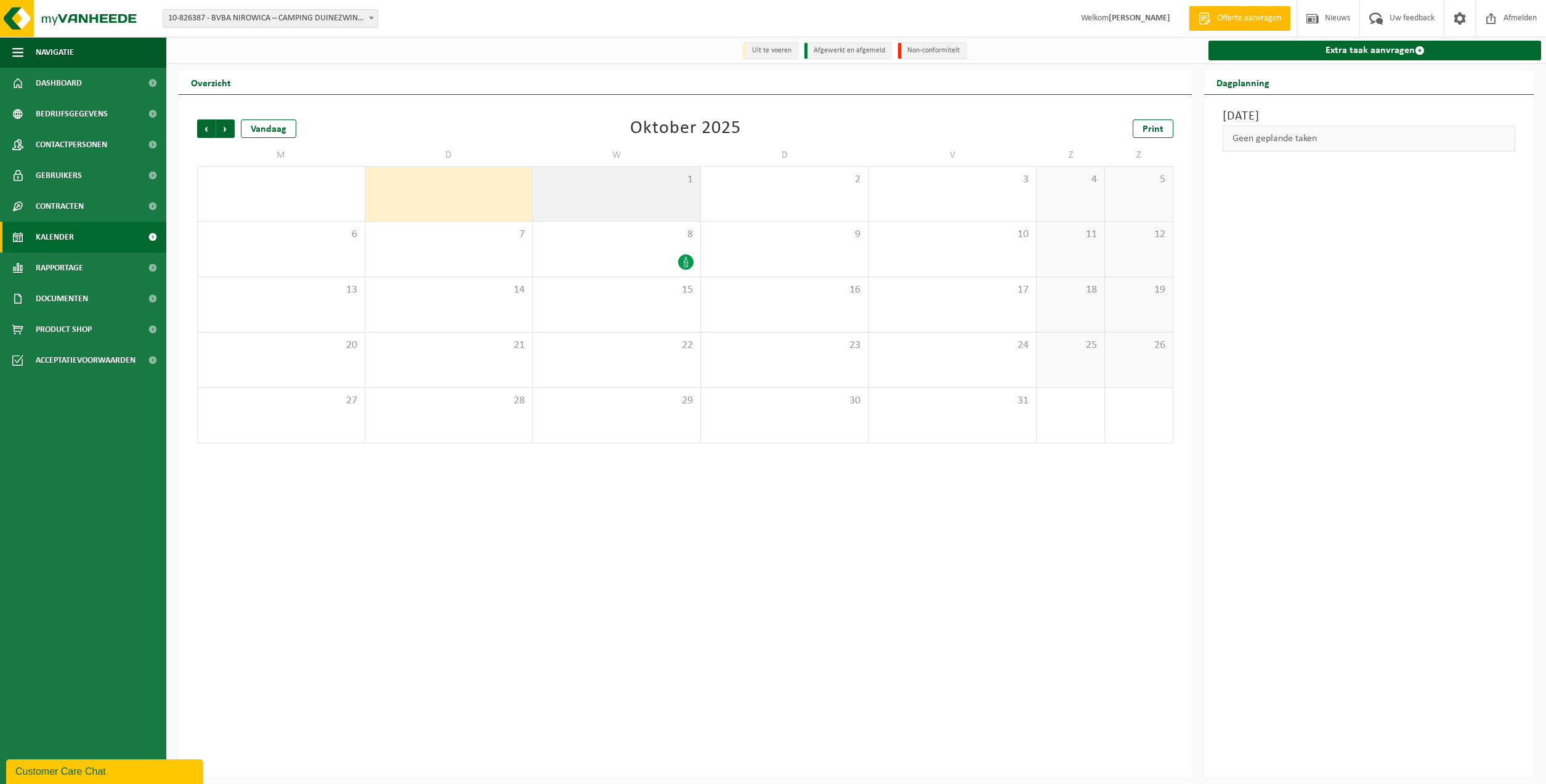
click at [654, 174] on span "1" at bounding box center [617, 179] width 155 height 14
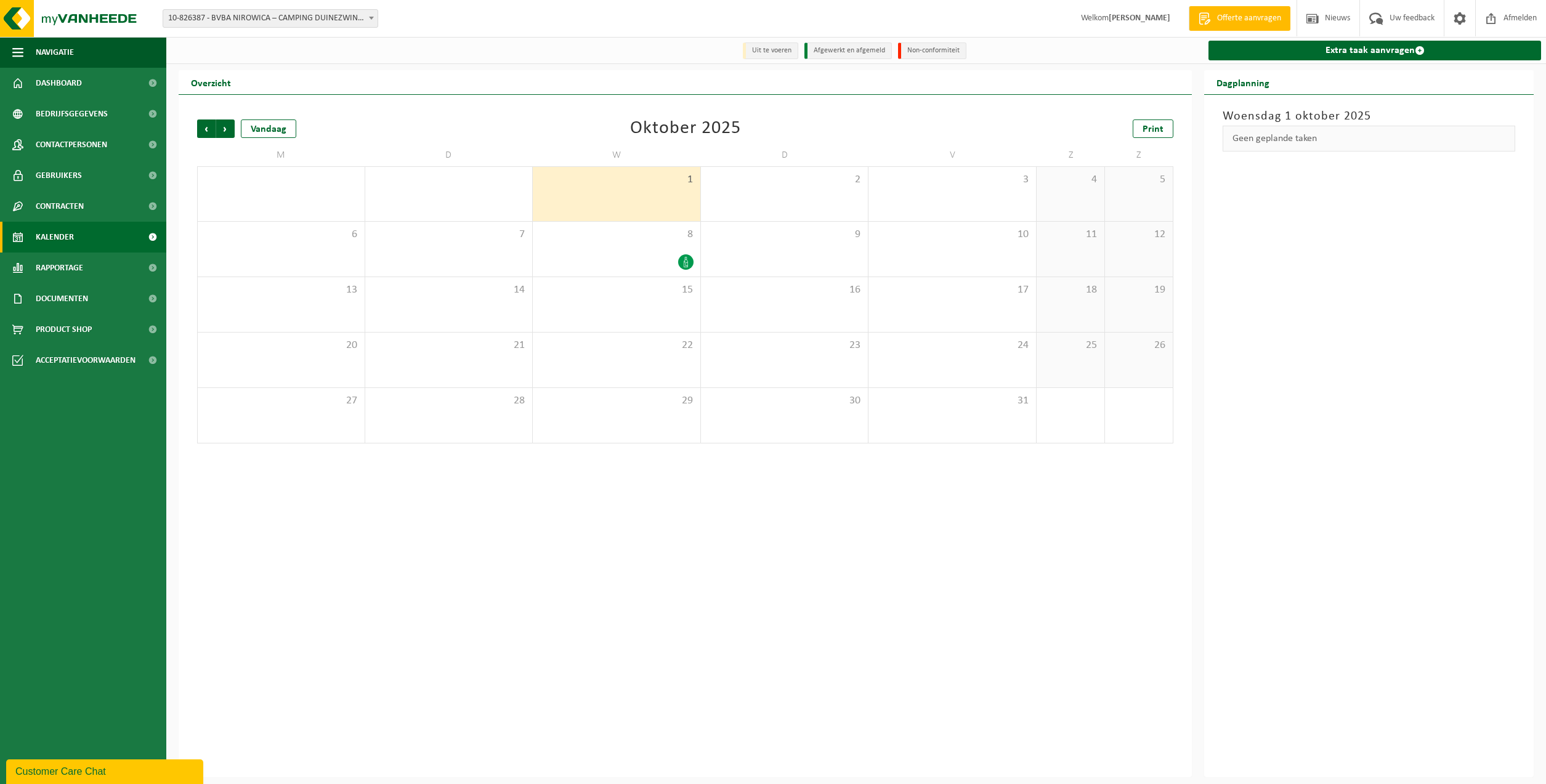
click at [1429, 133] on div "Geen geplande taken" at bounding box center [1369, 139] width 292 height 26
click at [100, 770] on div "Customer Care Chat" at bounding box center [105, 771] width 179 height 15
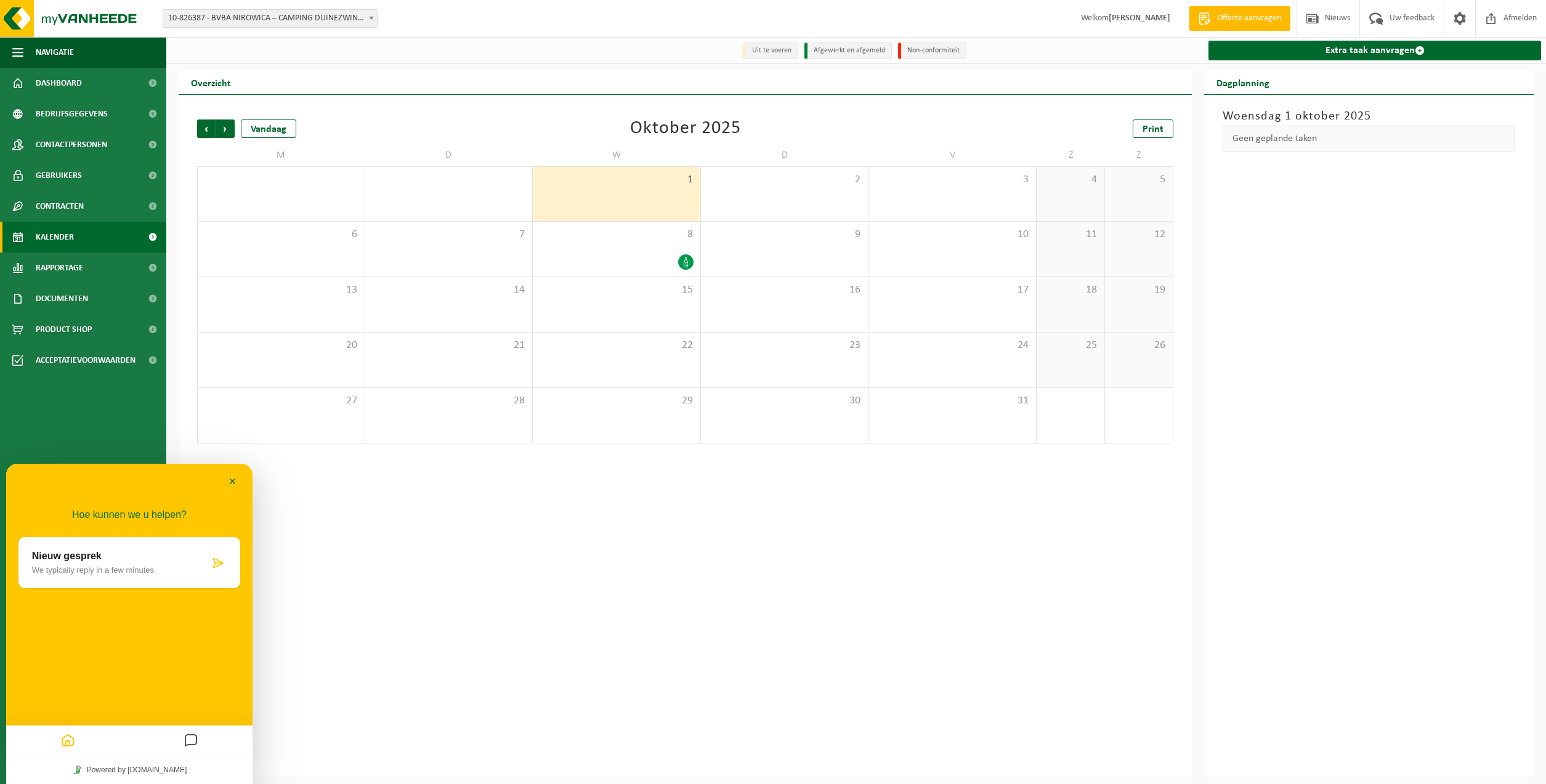
click at [134, 558] on p "Nieuw gesprek" at bounding box center [120, 556] width 177 height 11
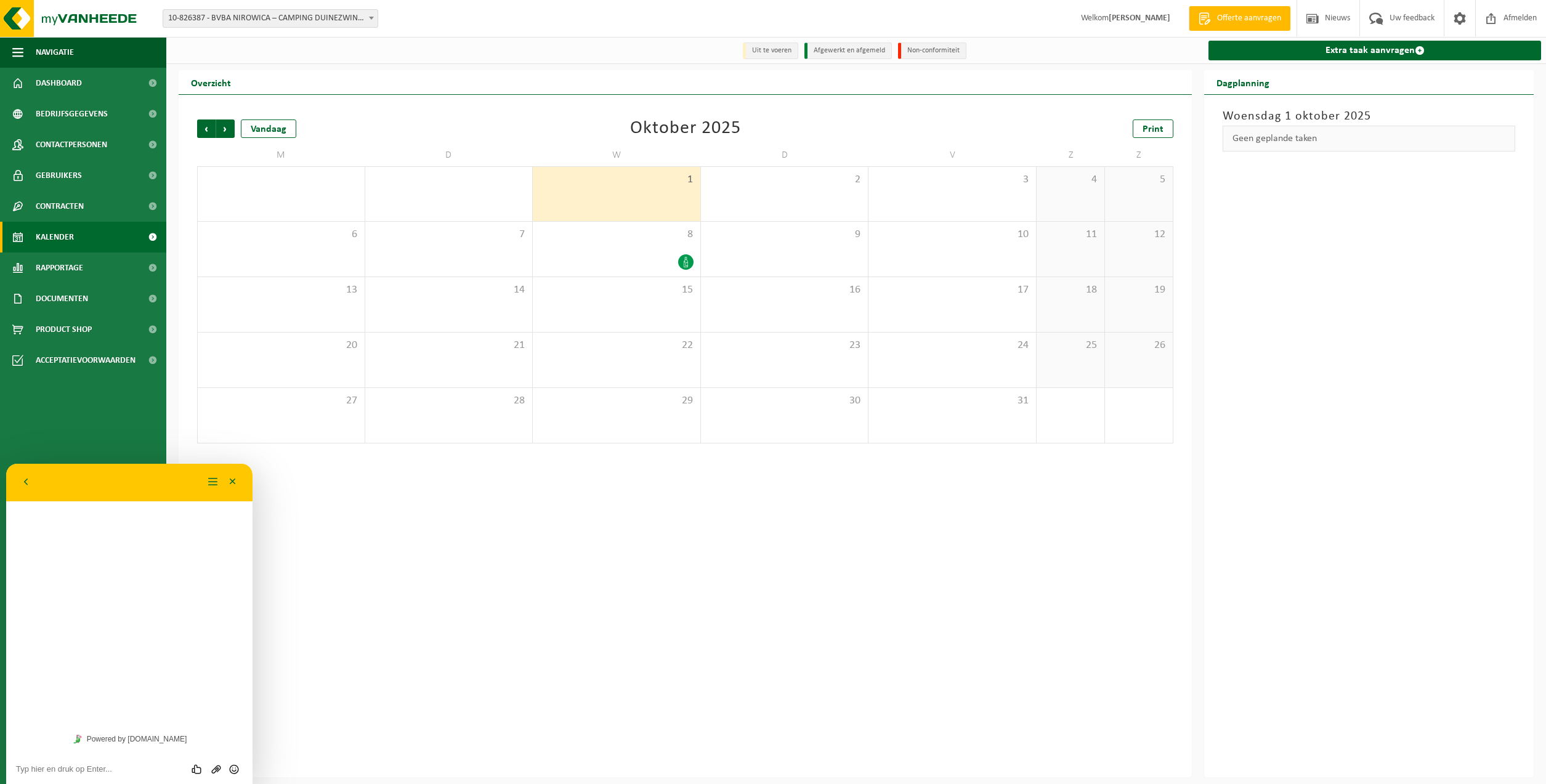
click at [117, 758] on div "Beoordeel deze chat Upload bestand Emoji invoeren" at bounding box center [129, 768] width 246 height 31
click at [117, 766] on textarea at bounding box center [129, 769] width 227 height 10
type textarea "Hallo, is het nog mogelijk voor morgen ophaling glas?"
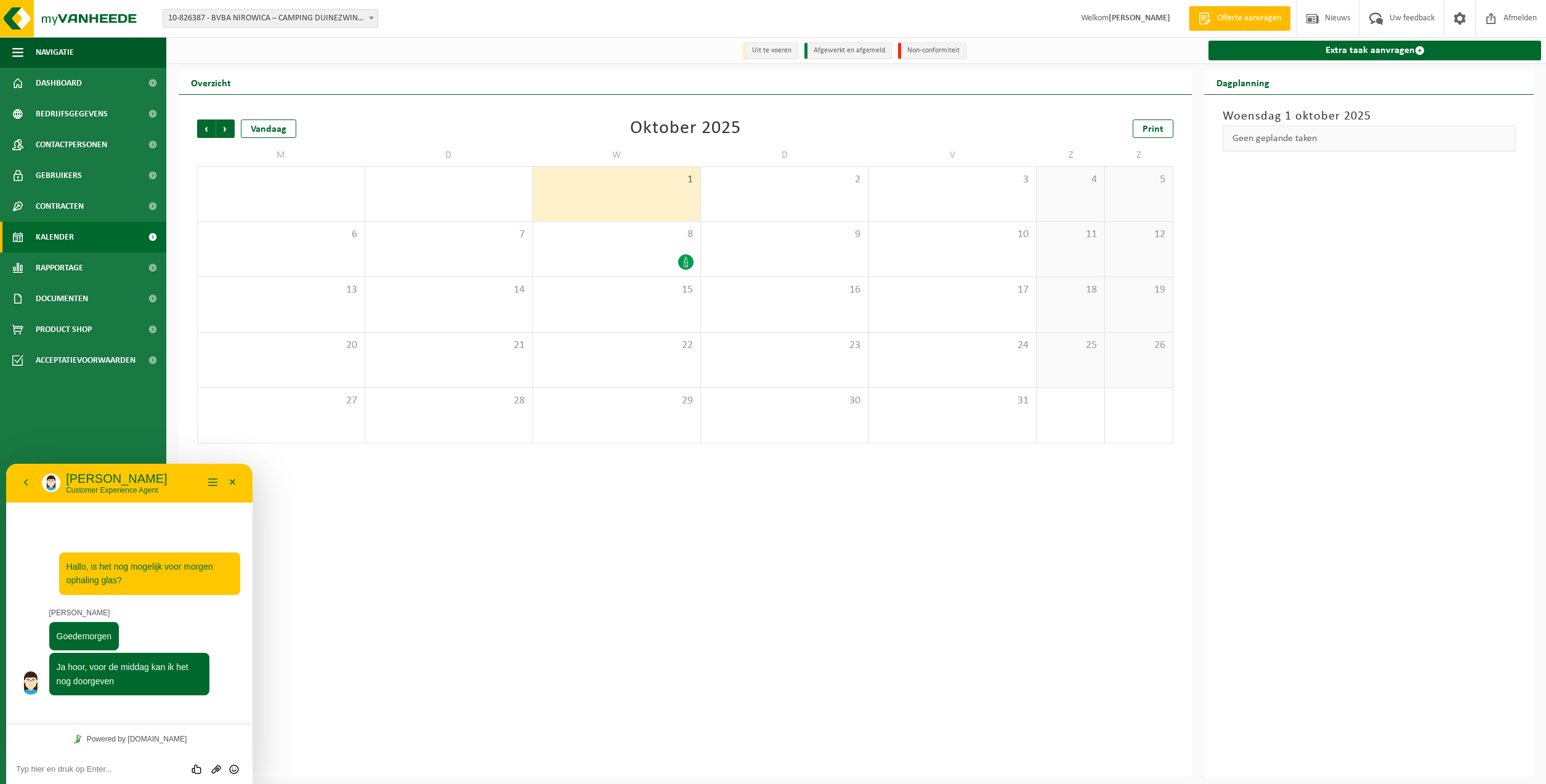
click at [110, 768] on textarea at bounding box center [129, 769] width 227 height 10
click at [110, 773] on textarea at bounding box center [129, 769] width 227 height 10
type textarea "super! zou prima zijn"
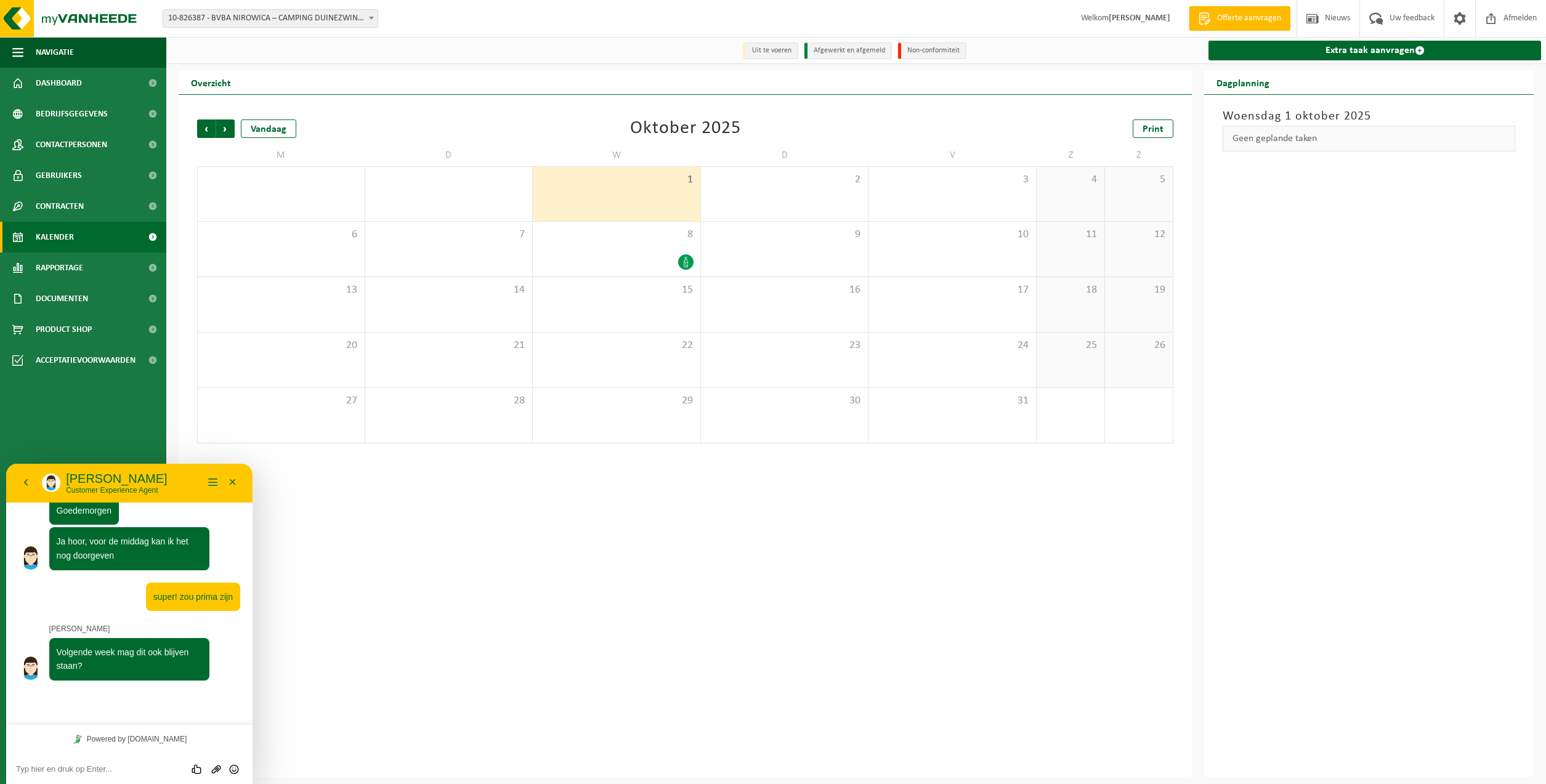
scroll to position [52, 0]
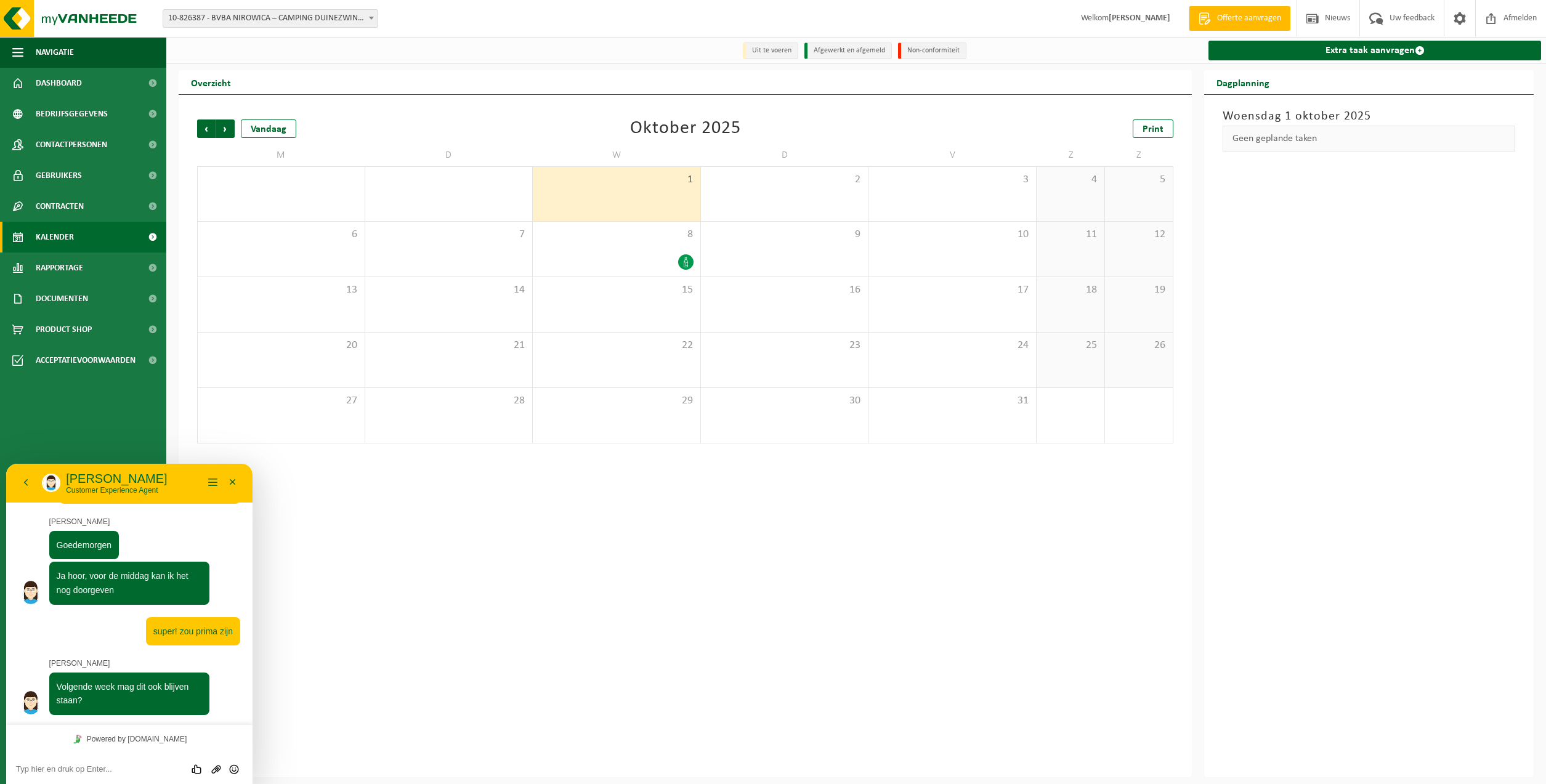
type textarea "v"
type textarea "dit mag als vervanging van volgende week"
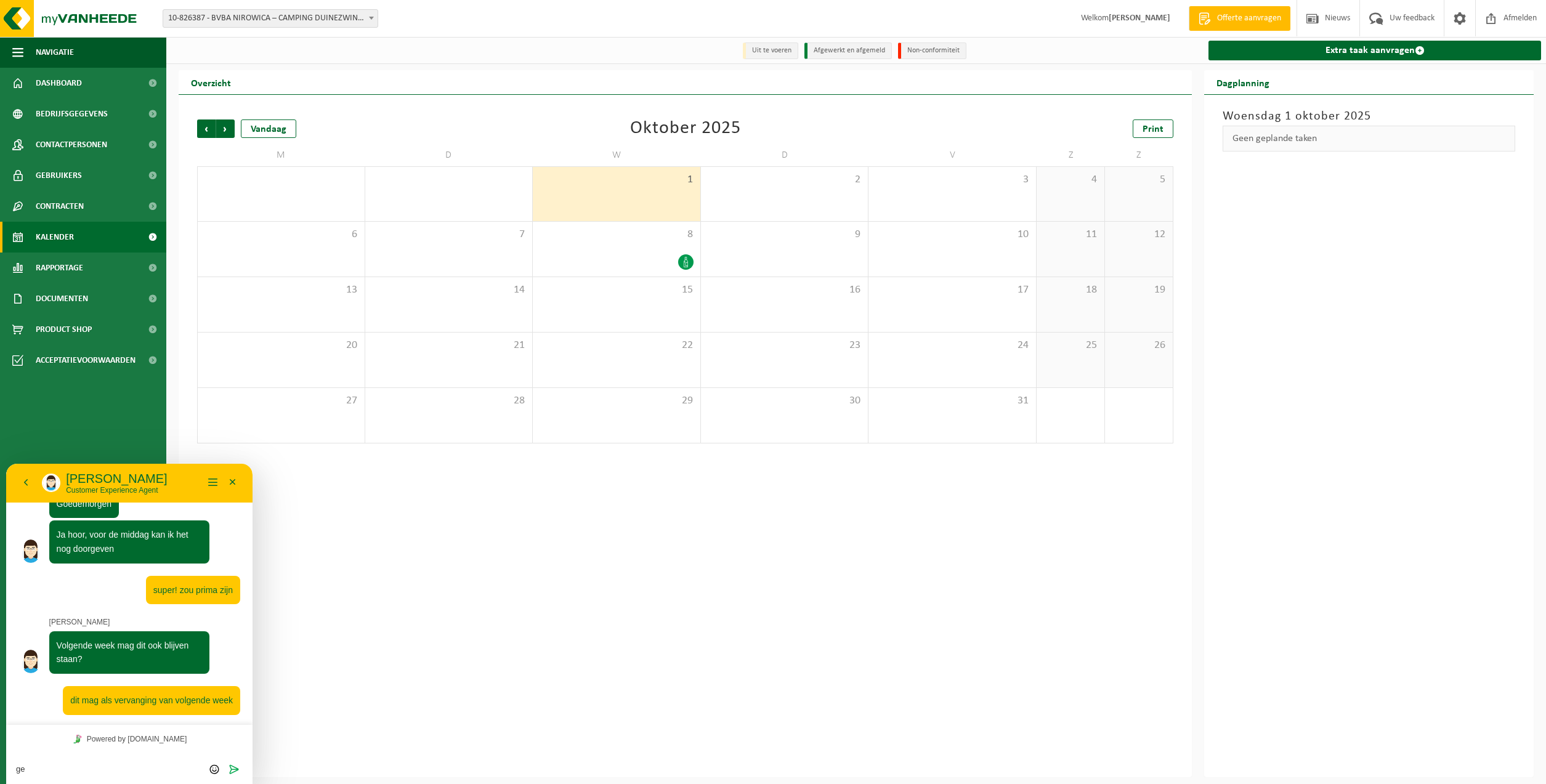
type textarea "g"
type textarea "D"
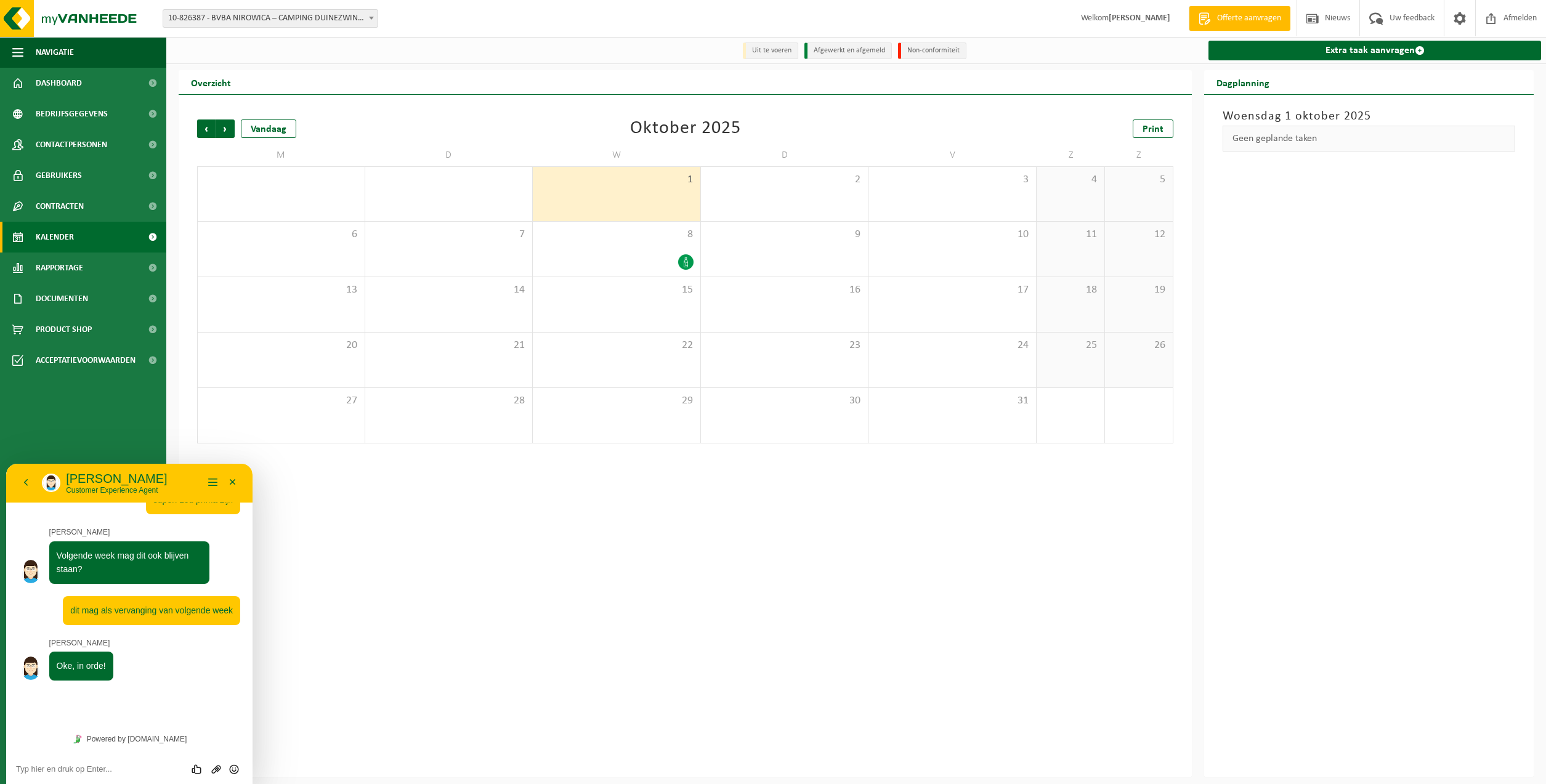
scroll to position [162, 0]
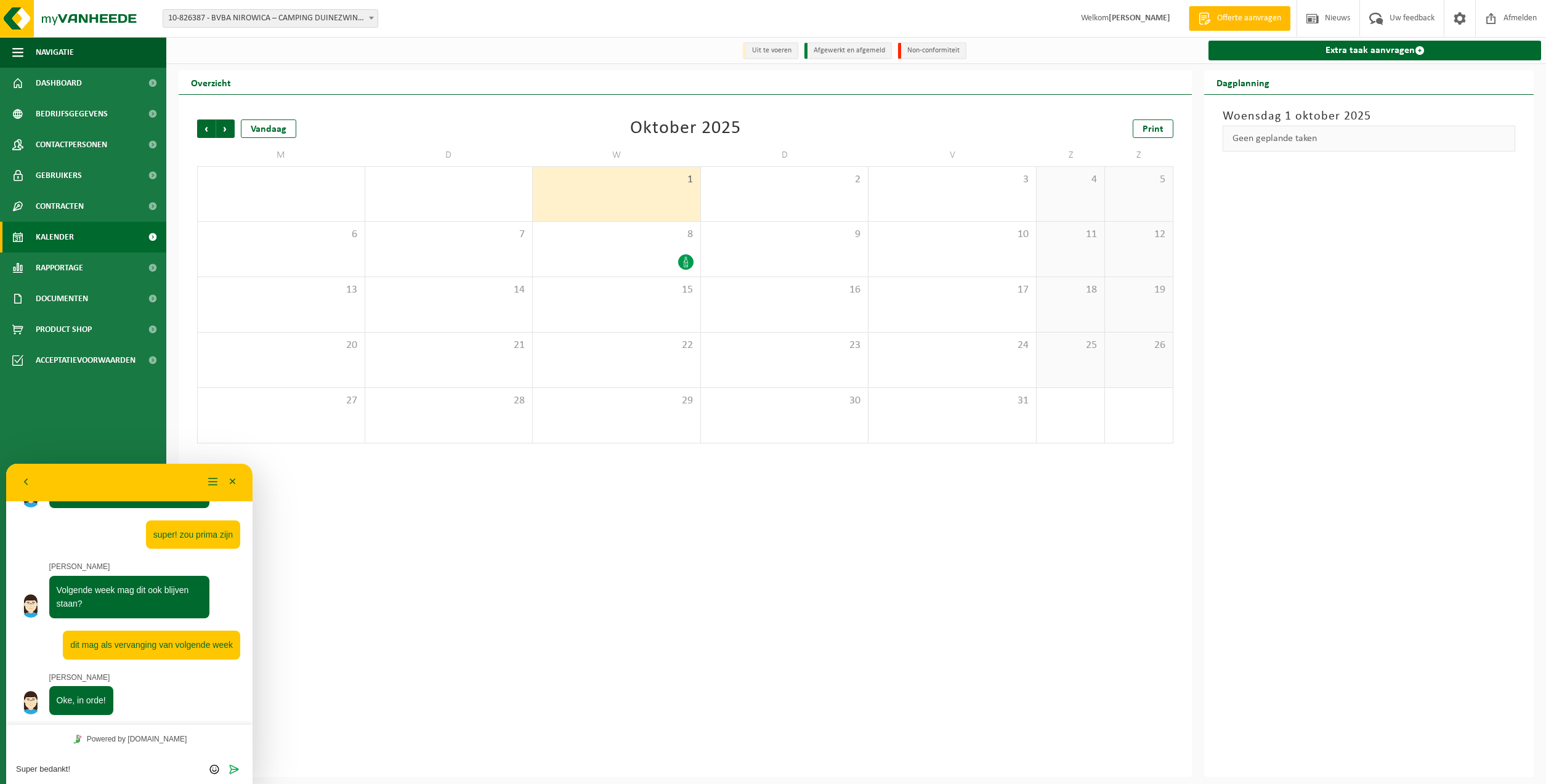
type textarea "Super bedankt!"
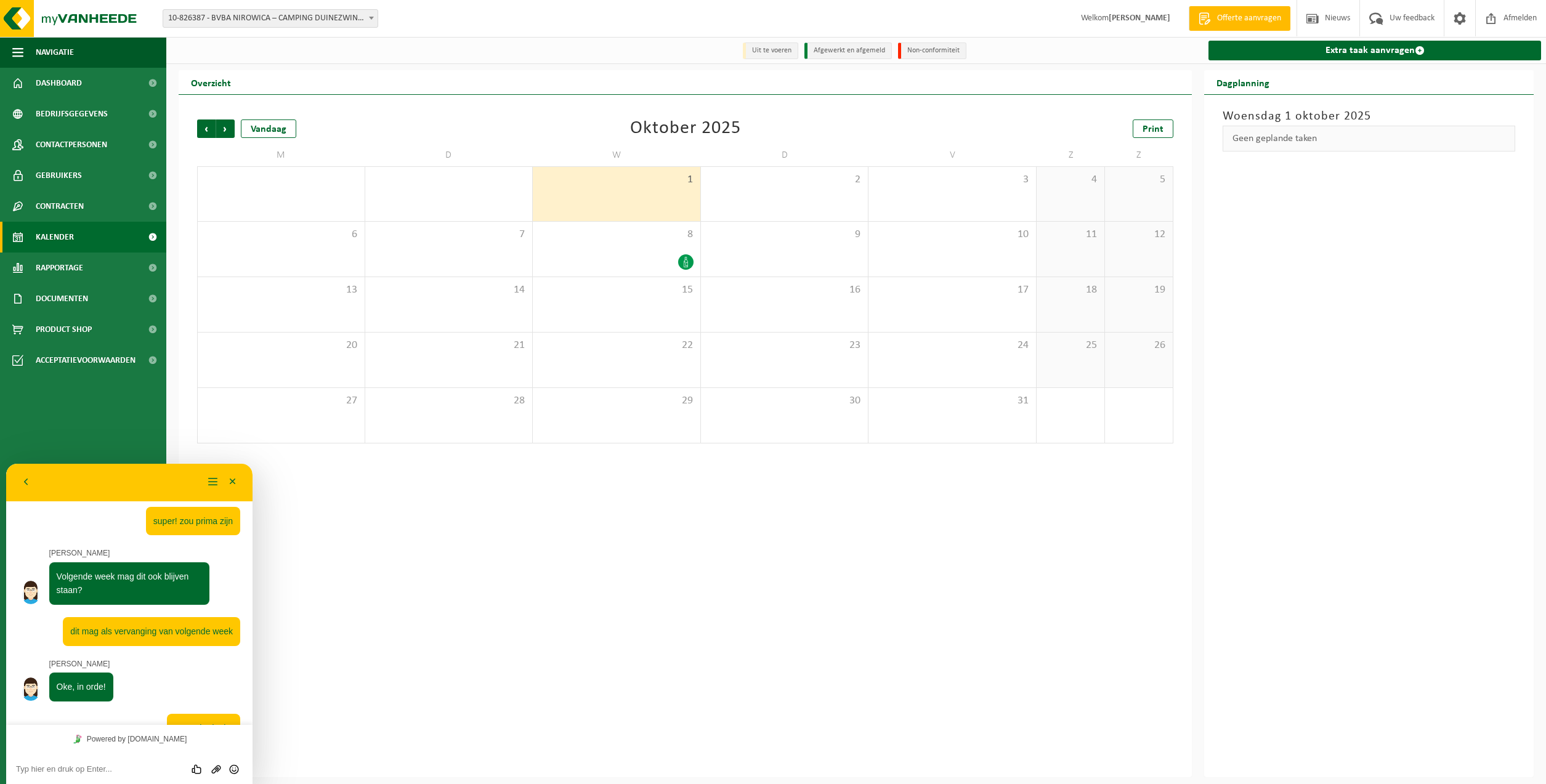
scroll to position [203, 0]
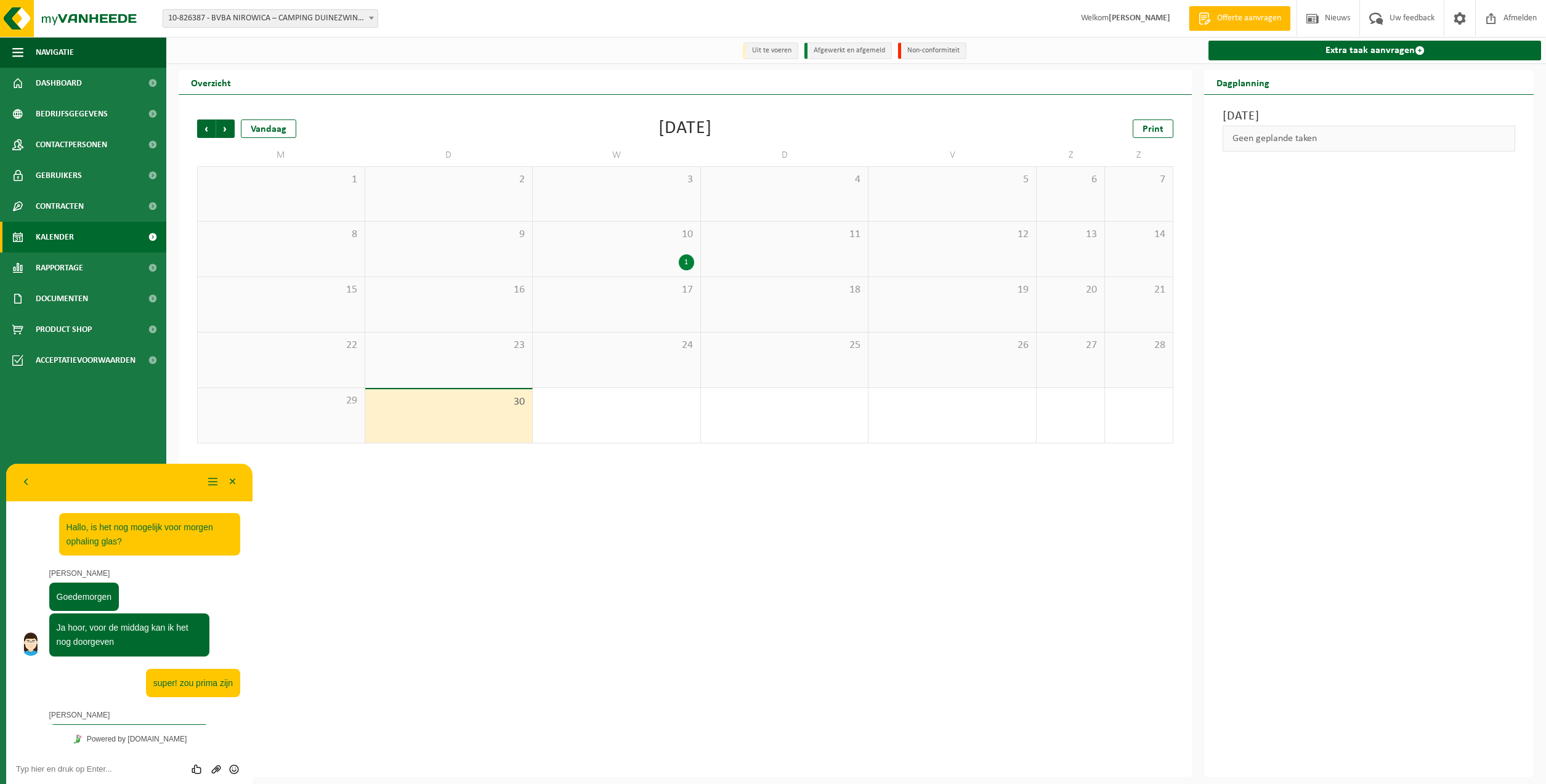
scroll to position [203, 0]
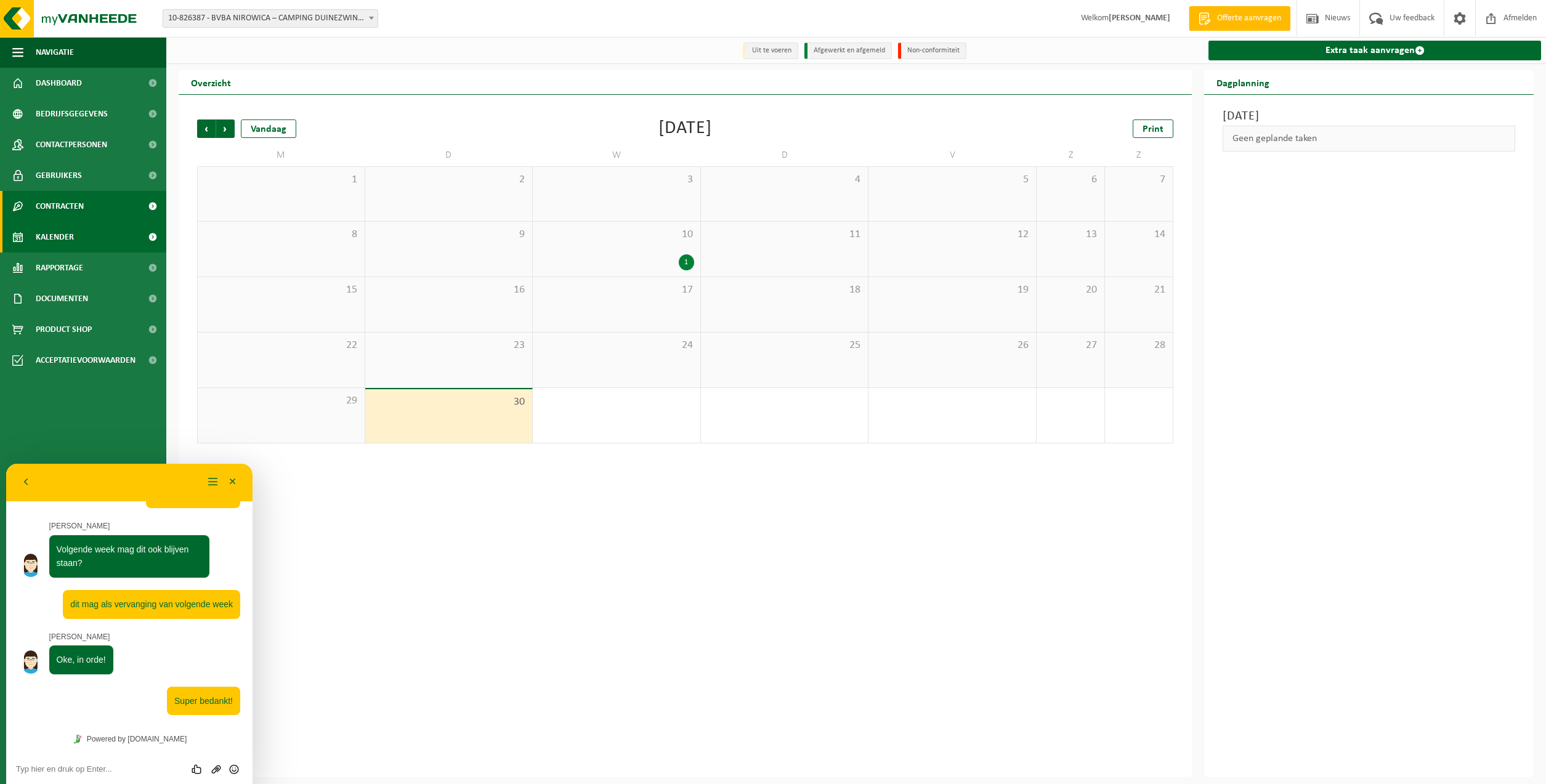
click at [91, 207] on link "Contracten" at bounding box center [83, 206] width 166 height 31
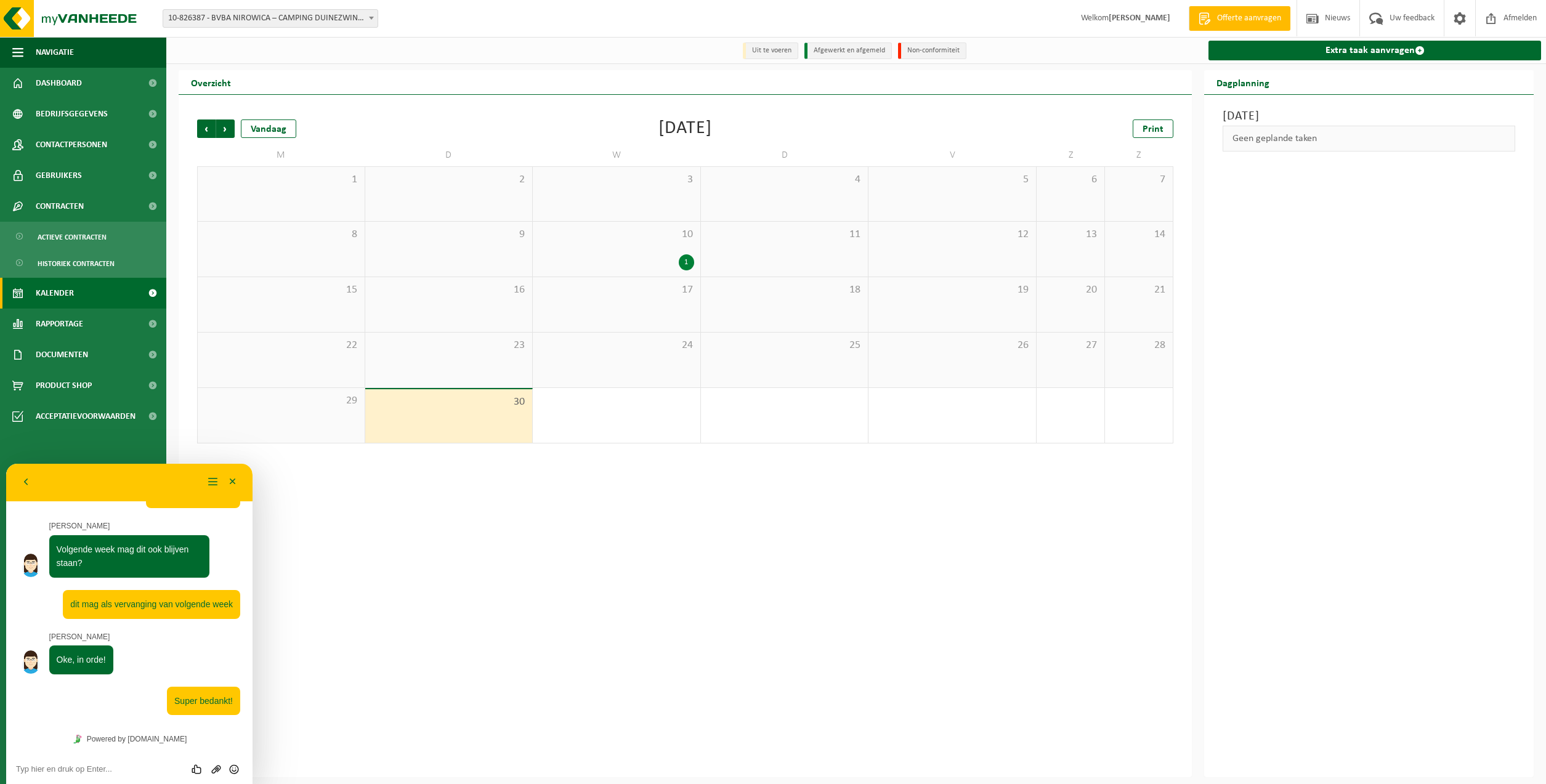
click at [87, 289] on link "Kalender" at bounding box center [83, 292] width 166 height 31
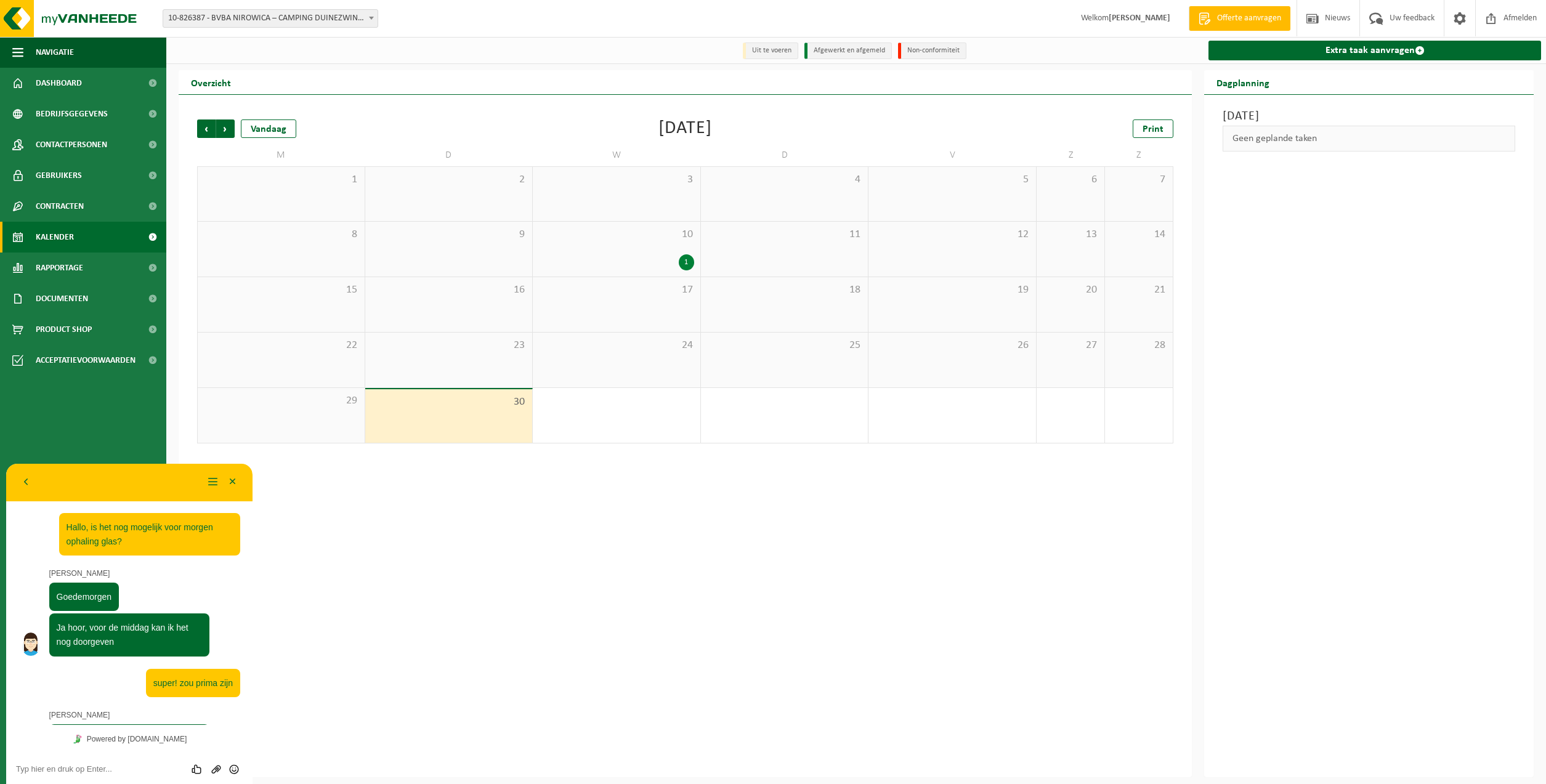
scroll to position [203, 0]
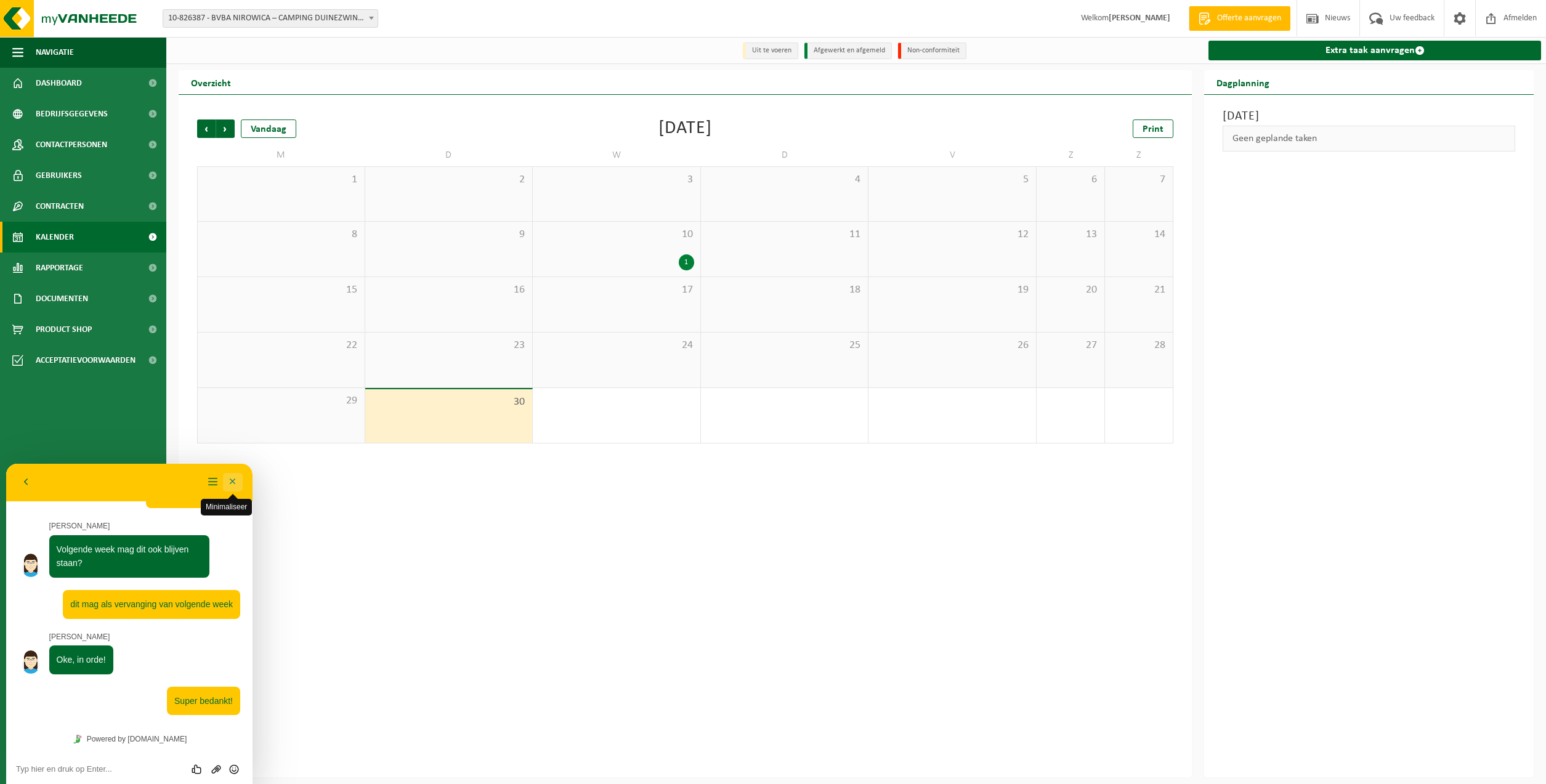
click at [235, 480] on button "Minimaliseer" at bounding box center [233, 482] width 20 height 18
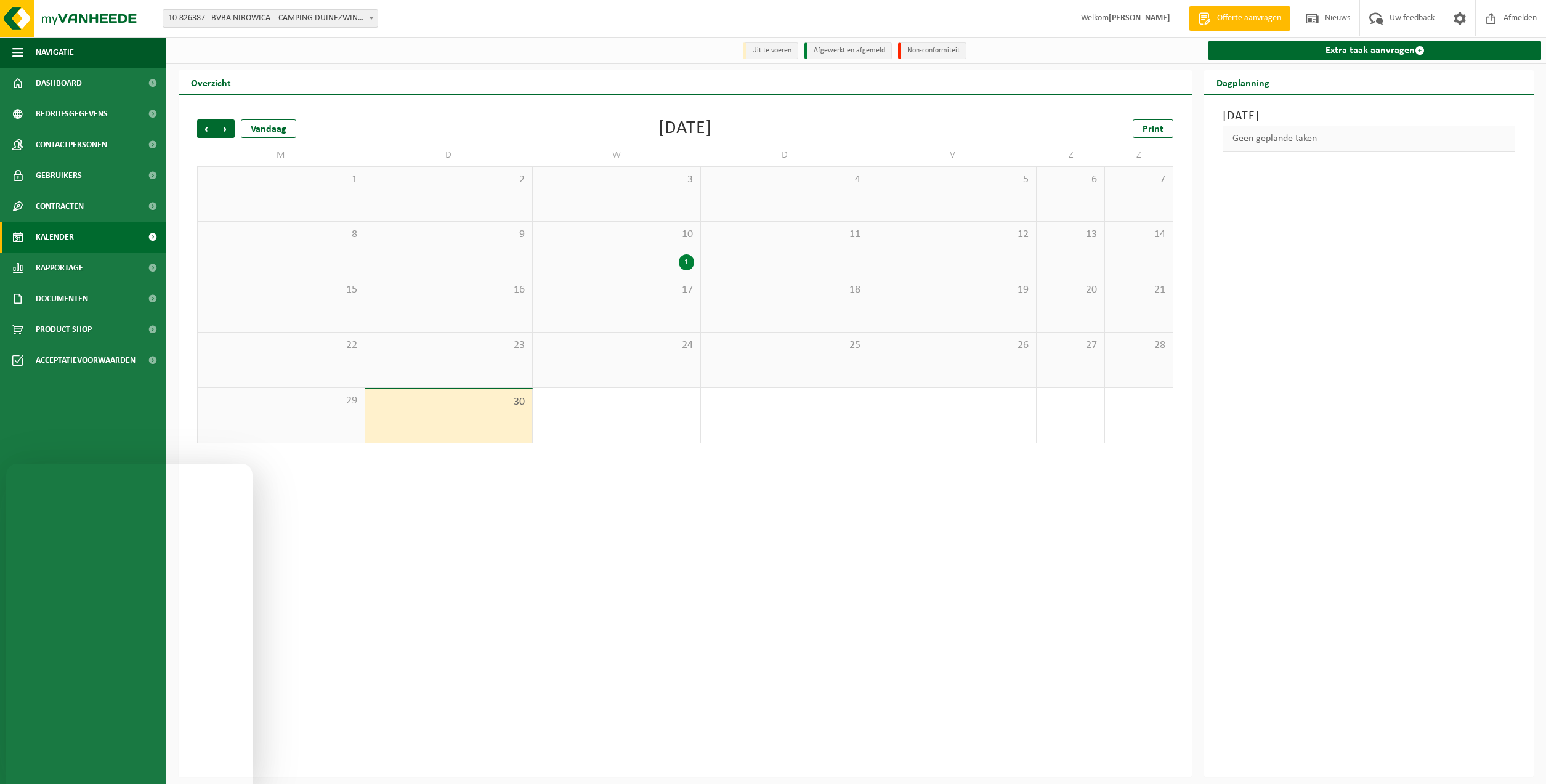
scroll to position [0, 0]
